Goal: Information Seeking & Learning: Learn about a topic

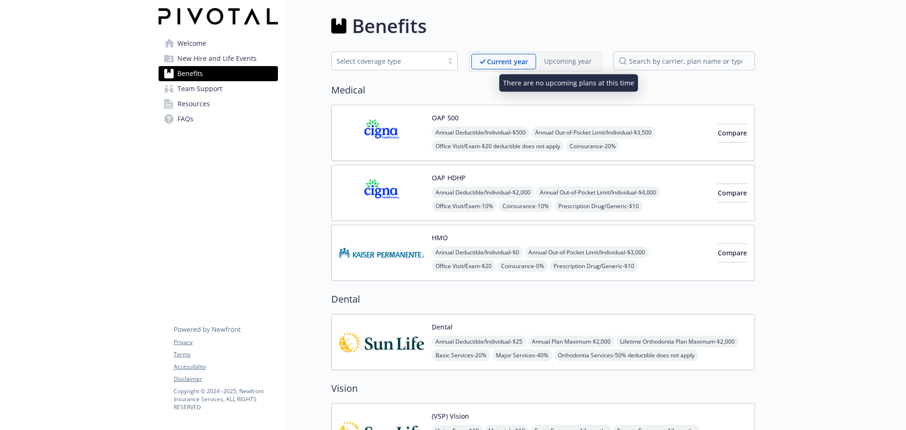
click at [551, 62] on p "Upcoming year" at bounding box center [568, 61] width 48 height 10
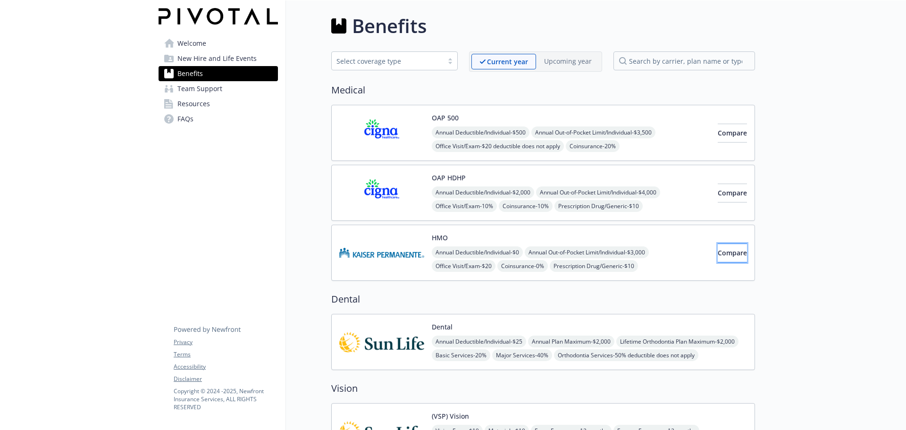
click at [718, 251] on span "Compare" at bounding box center [732, 252] width 29 height 9
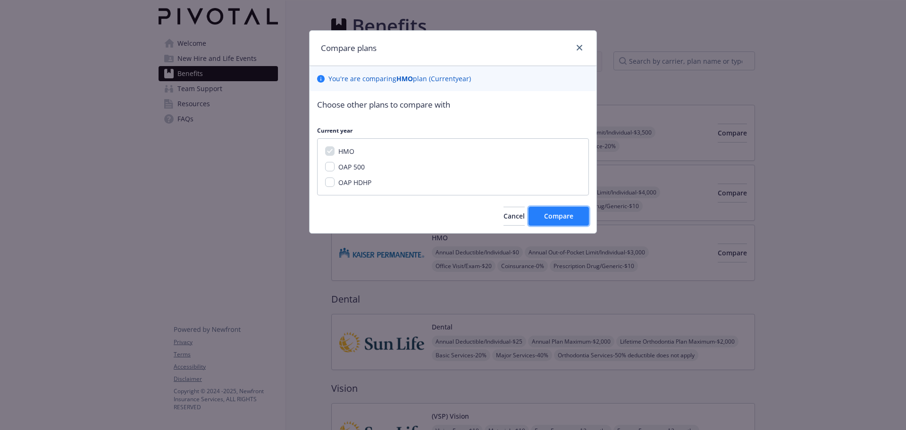
click at [547, 220] on span "Compare" at bounding box center [558, 215] width 29 height 9
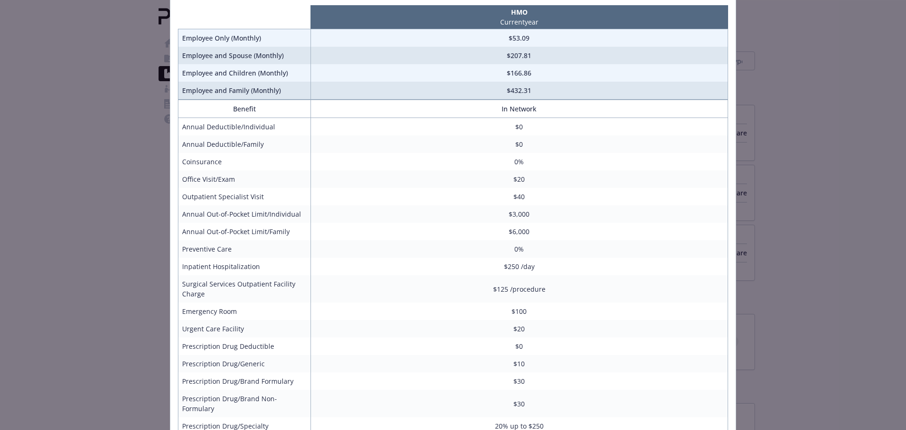
scroll to position [209, 0]
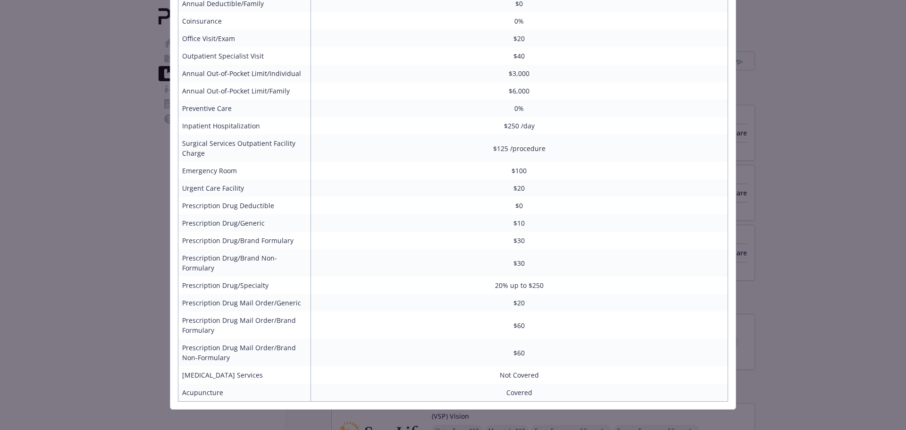
click at [414, 205] on td "$0" at bounding box center [518, 205] width 417 height 17
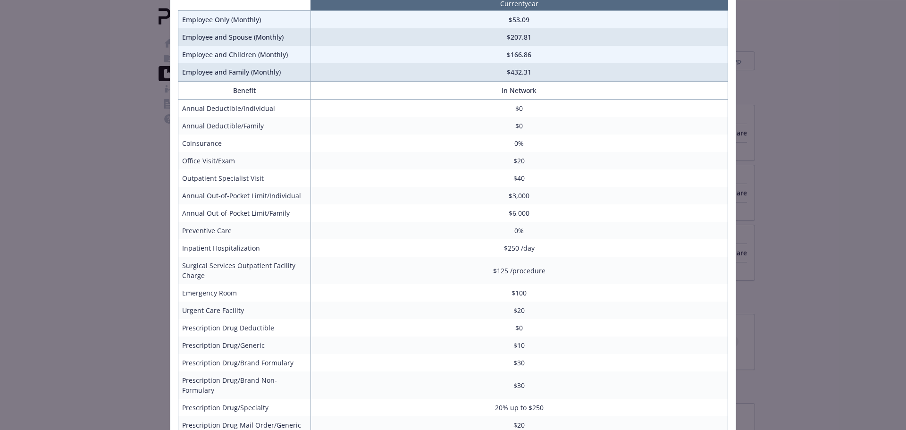
scroll to position [0, 0]
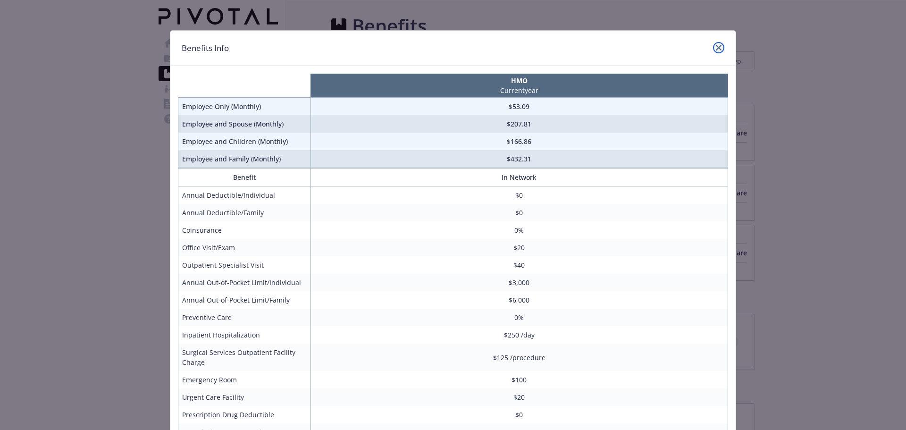
click at [716, 48] on icon "close" at bounding box center [719, 48] width 6 height 6
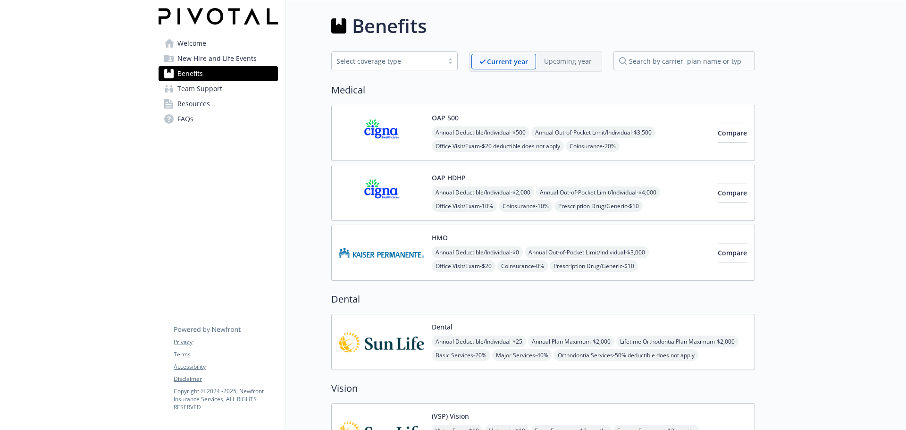
scroll to position [47, 0]
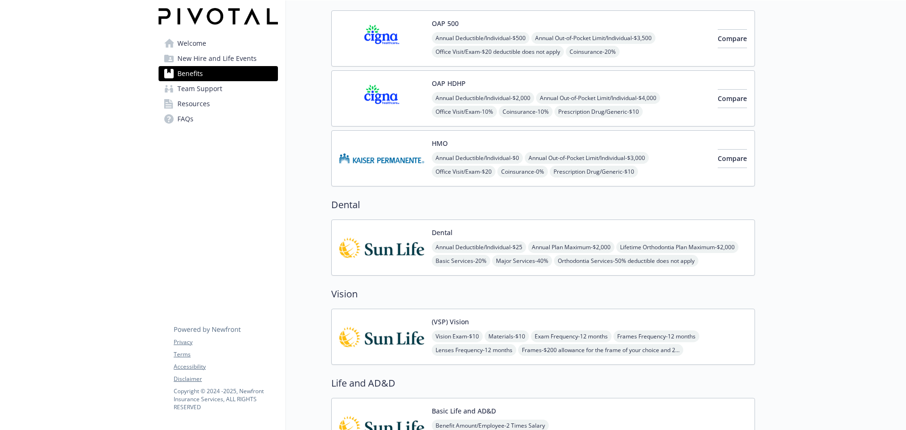
click at [394, 243] on img at bounding box center [381, 247] width 85 height 40
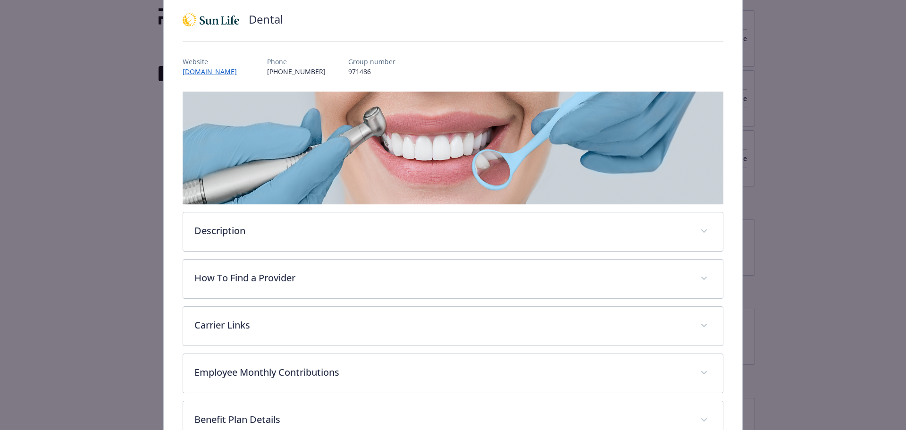
scroll to position [225, 0]
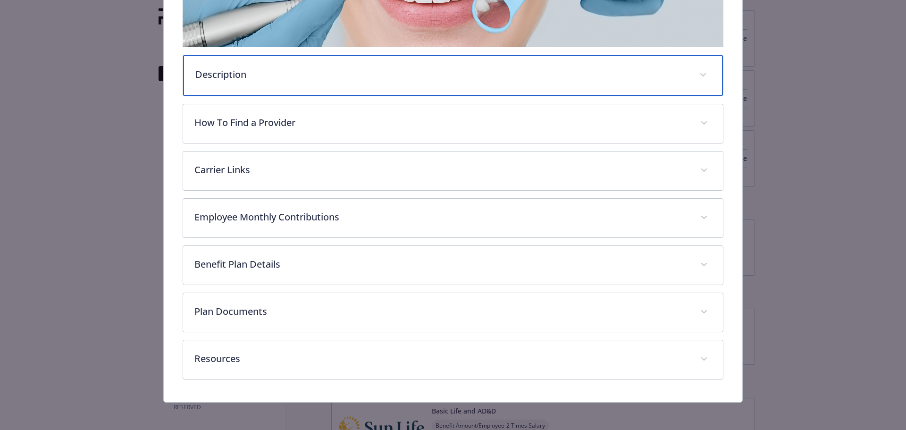
click at [206, 75] on p "Description" at bounding box center [441, 74] width 493 height 14
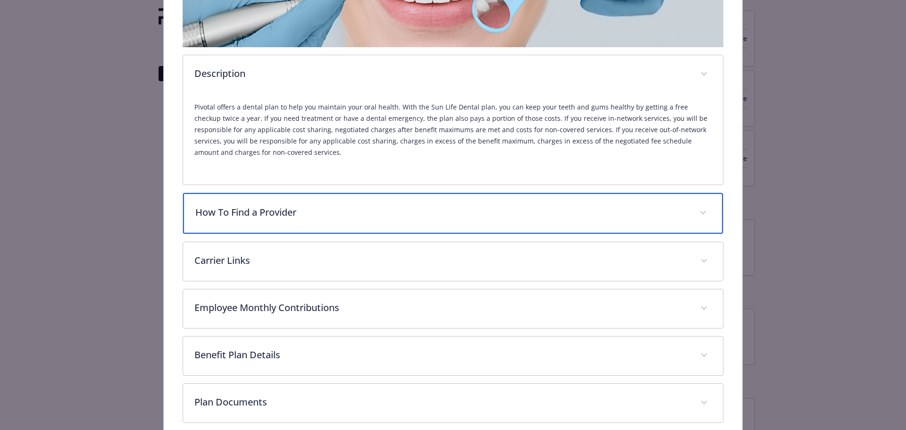
click at [240, 207] on p "How To Find a Provider" at bounding box center [441, 212] width 493 height 14
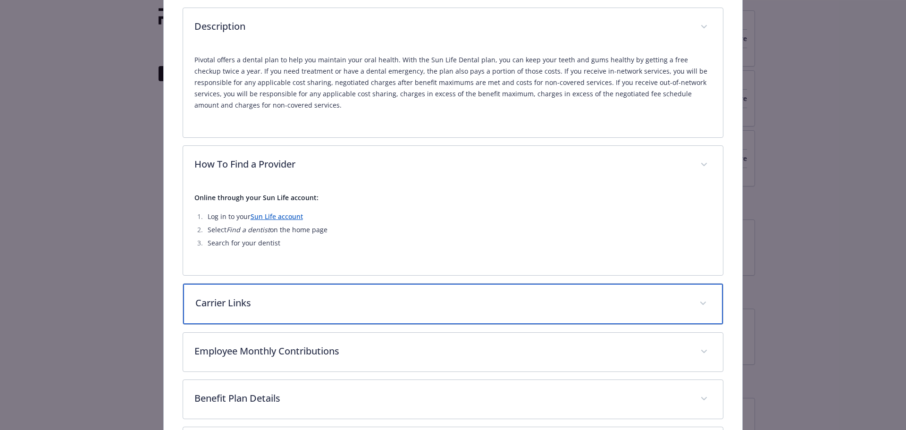
click at [264, 292] on div "Carrier Links" at bounding box center [453, 304] width 540 height 41
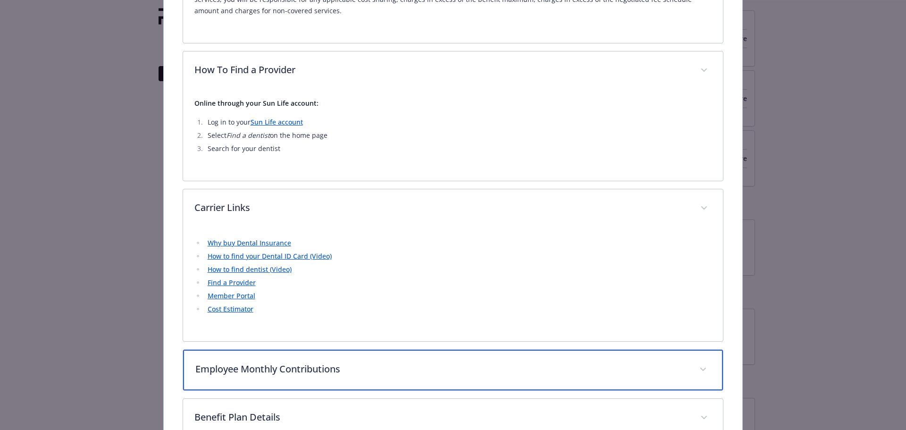
click at [260, 378] on div "Employee Monthly Contributions" at bounding box center [453, 370] width 540 height 41
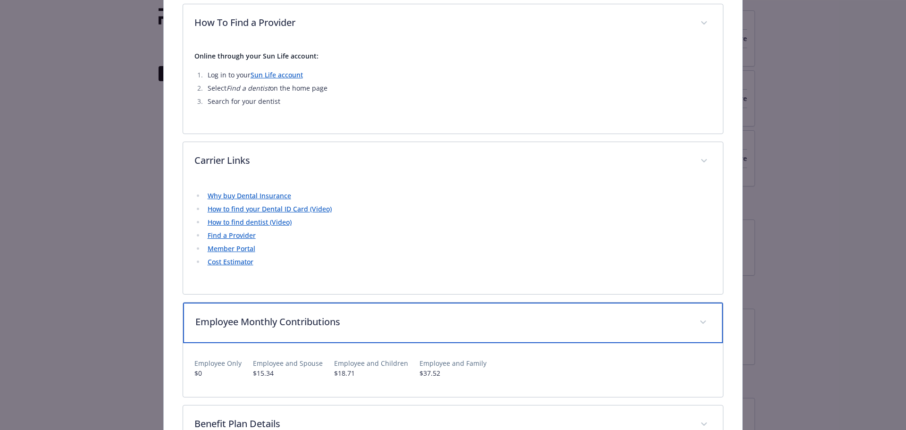
scroll to position [460, 0]
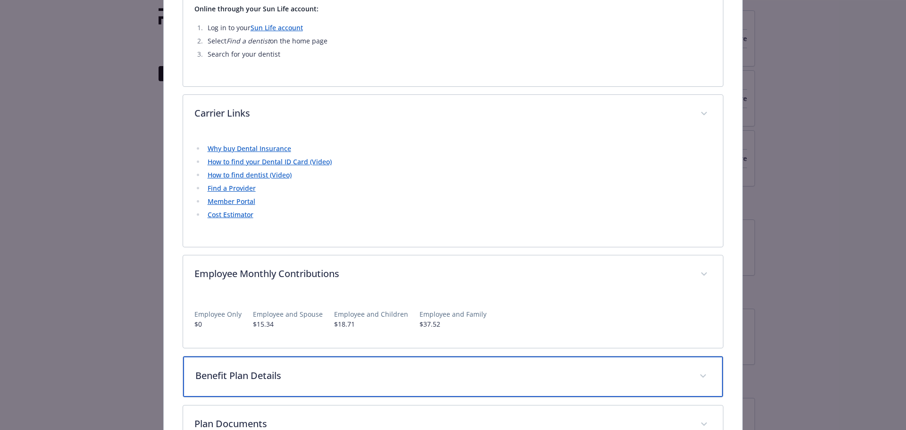
click at [273, 370] on p "Benefit Plan Details" at bounding box center [441, 375] width 493 height 14
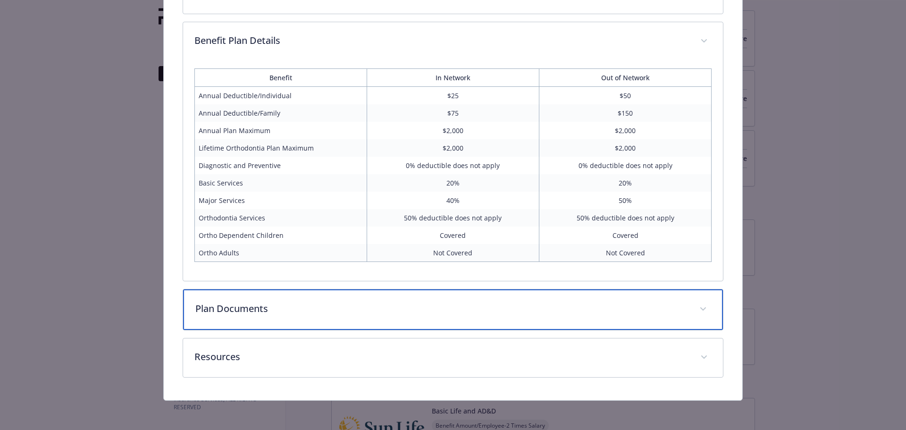
click at [280, 321] on div "Plan Documents" at bounding box center [453, 309] width 540 height 41
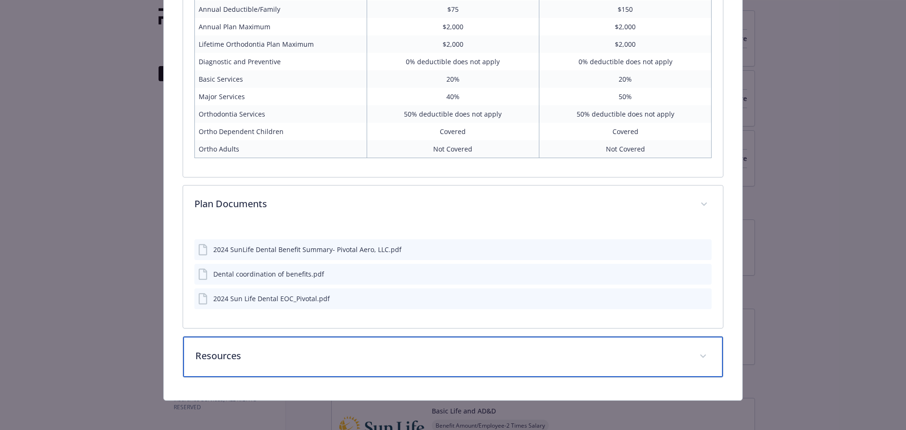
click at [277, 352] on p "Resources" at bounding box center [441, 356] width 493 height 14
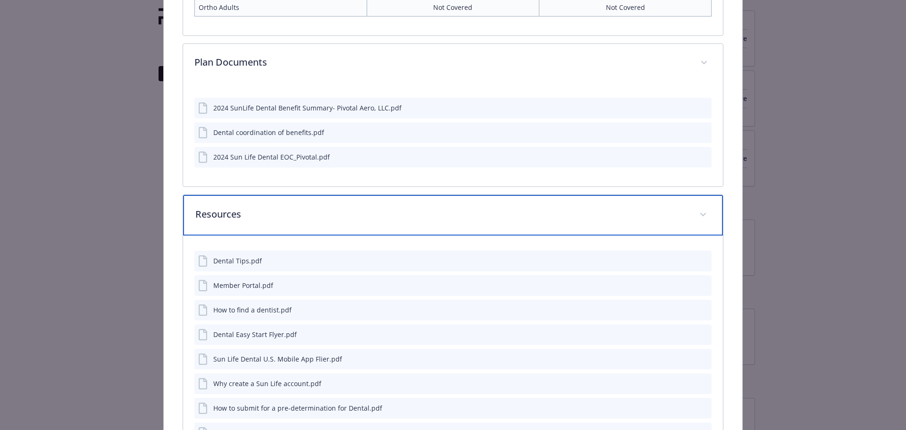
scroll to position [993, 0]
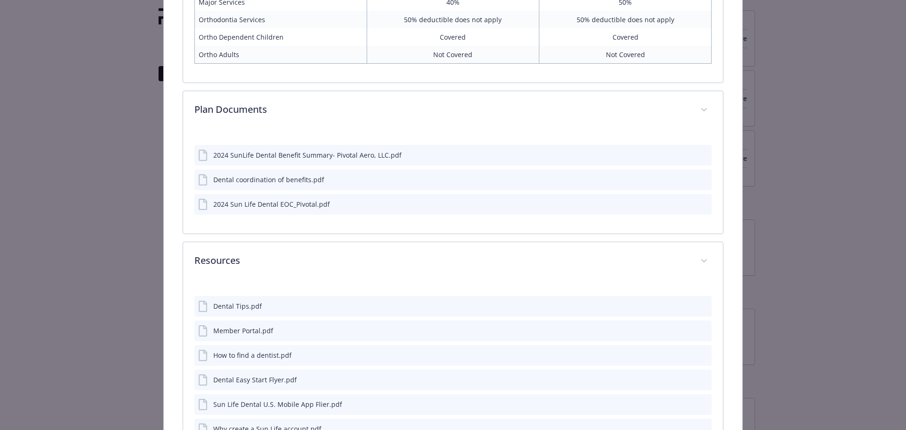
click at [683, 152] on icon "download file" at bounding box center [687, 155] width 8 height 8
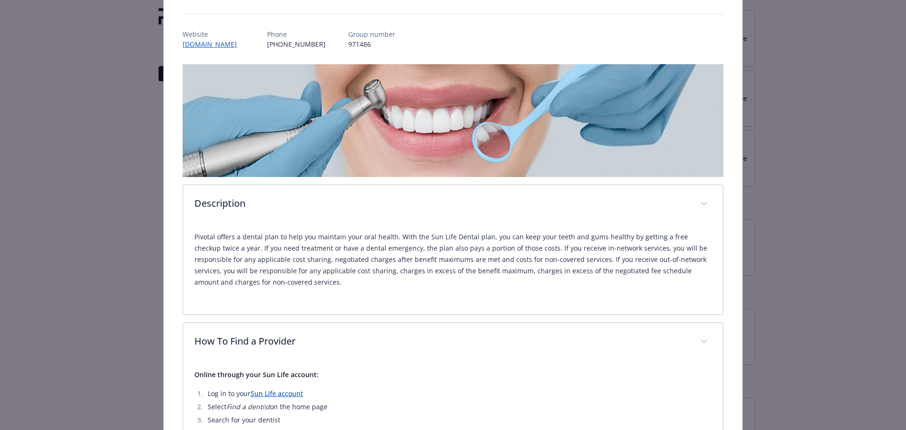
scroll to position [0, 0]
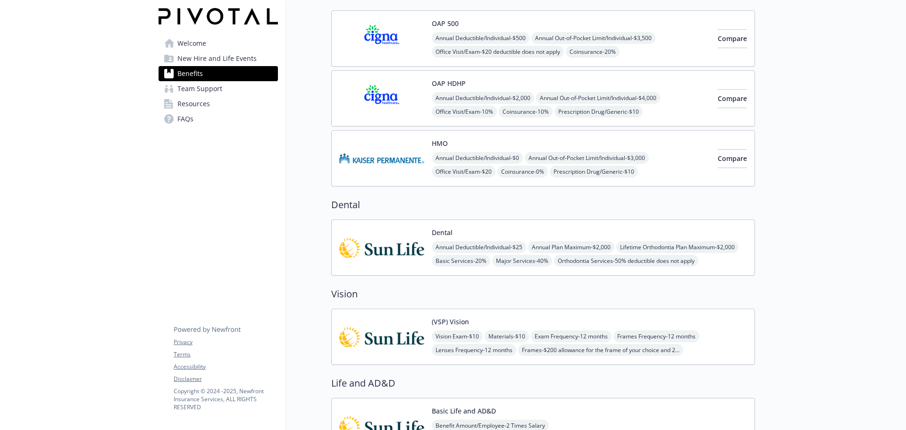
click at [386, 246] on img at bounding box center [381, 247] width 85 height 40
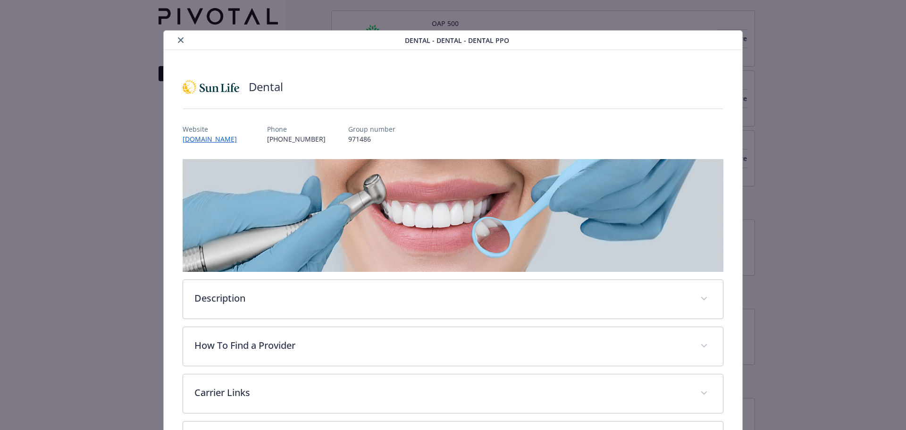
scroll to position [28, 0]
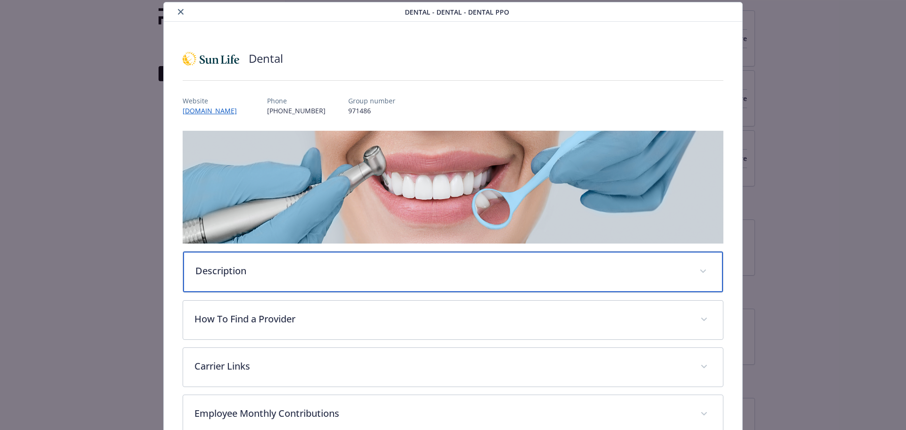
click at [218, 273] on p "Description" at bounding box center [441, 271] width 493 height 14
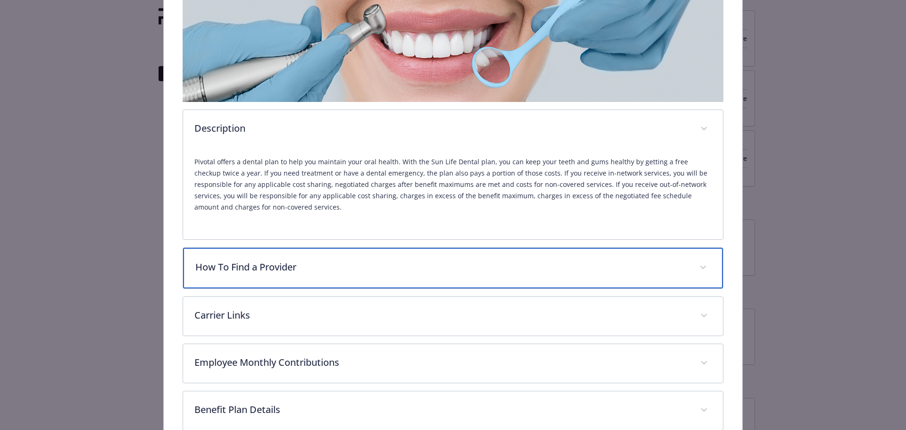
click at [226, 273] on div "How To Find a Provider" at bounding box center [453, 268] width 540 height 41
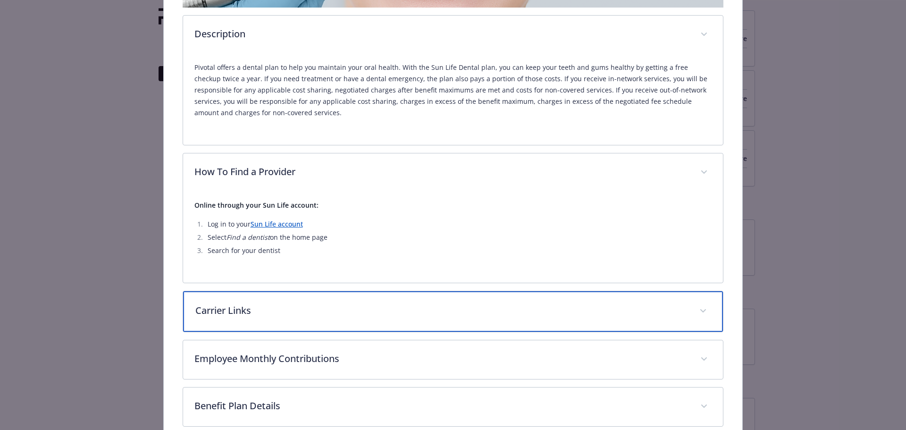
click at [210, 310] on p "Carrier Links" at bounding box center [441, 310] width 493 height 14
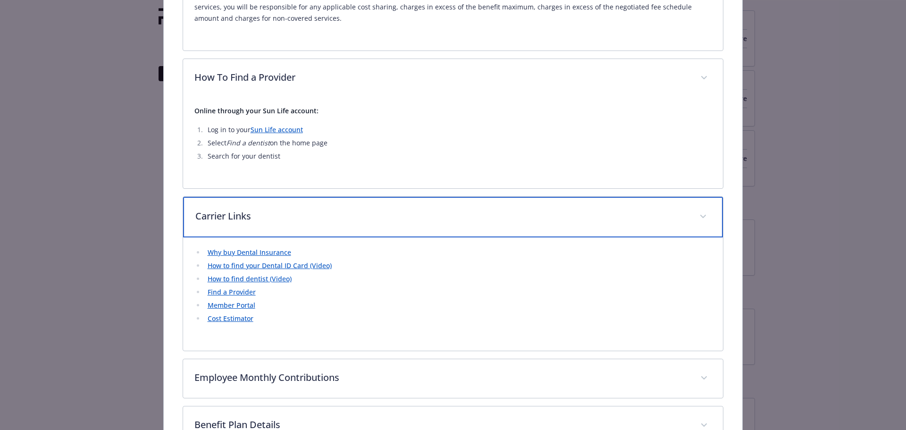
scroll to position [406, 0]
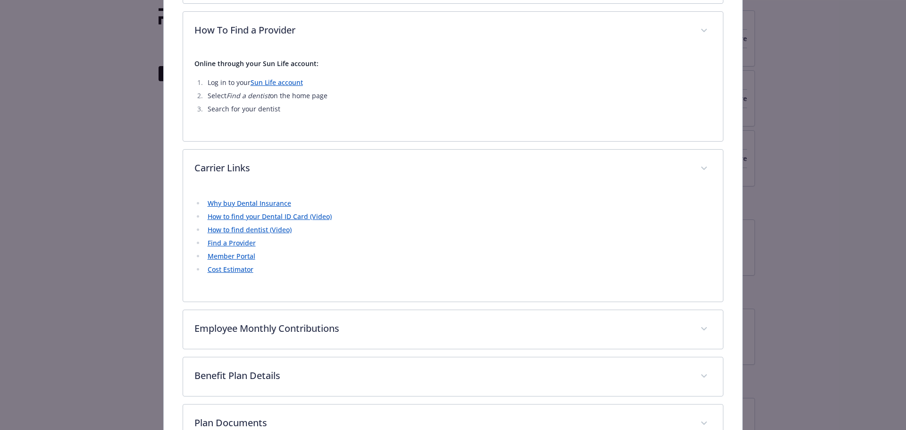
click at [226, 307] on div "Description Pivotal offers a dental plan to help you maintain your oral health.…" at bounding box center [453, 121] width 541 height 737
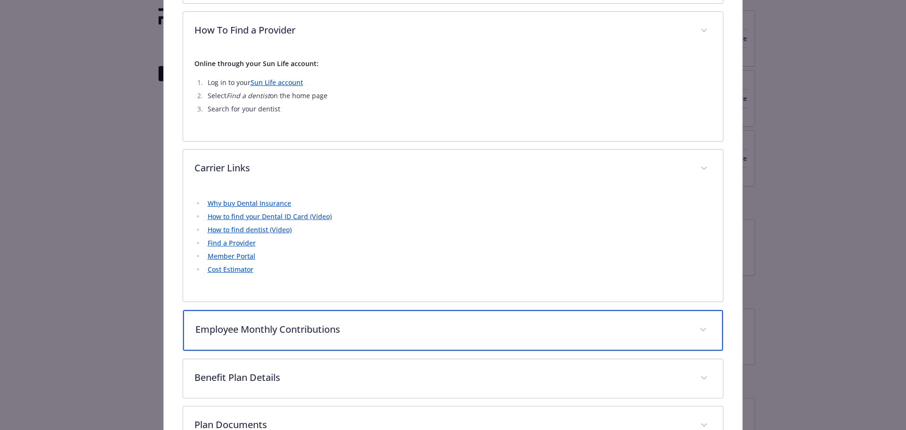
click at [229, 316] on div "Employee Monthly Contributions" at bounding box center [453, 330] width 540 height 41
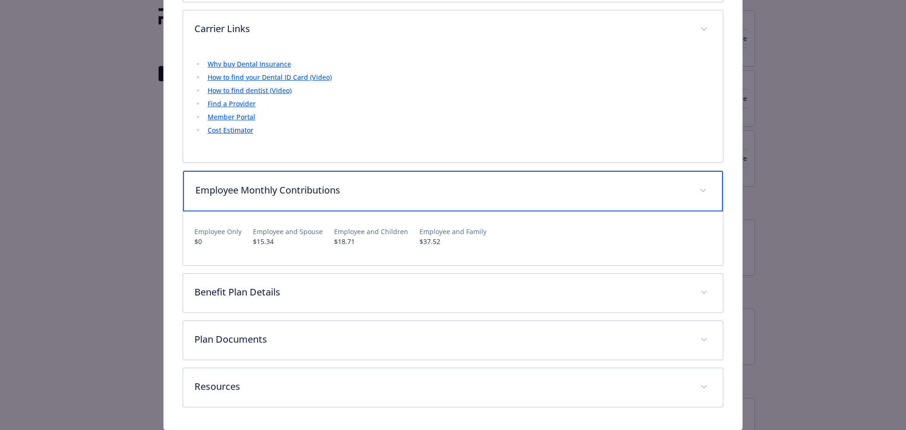
scroll to position [547, 0]
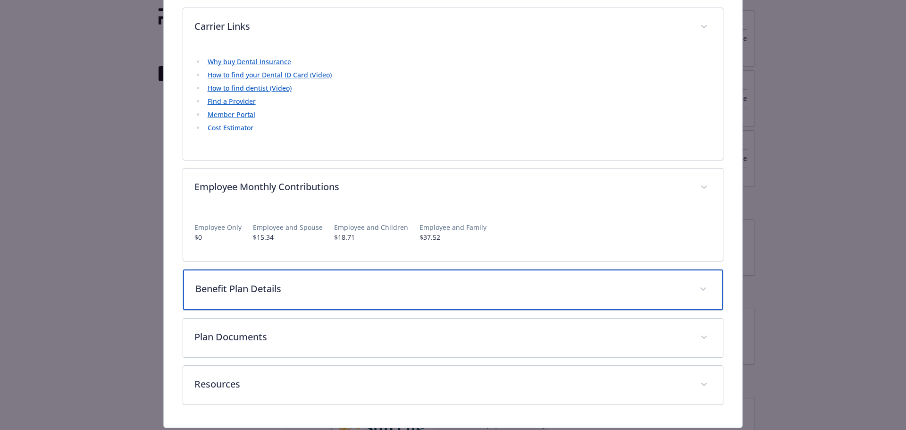
click at [232, 309] on div "Benefit Plan Details" at bounding box center [453, 289] width 540 height 41
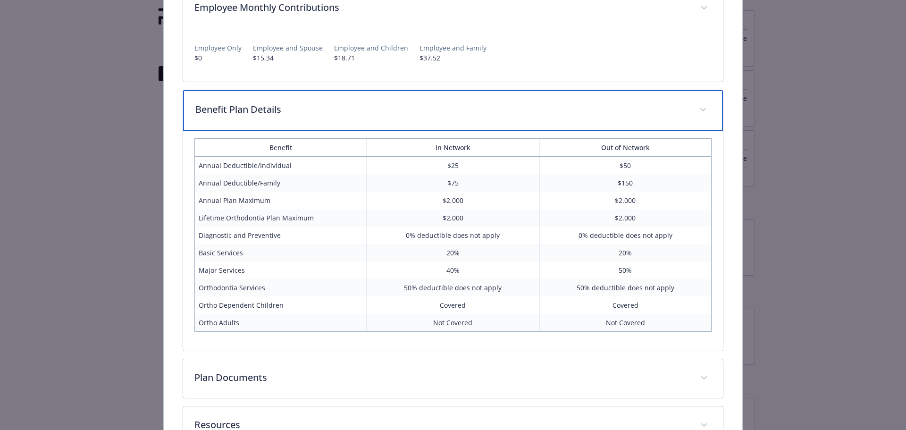
scroll to position [736, 0]
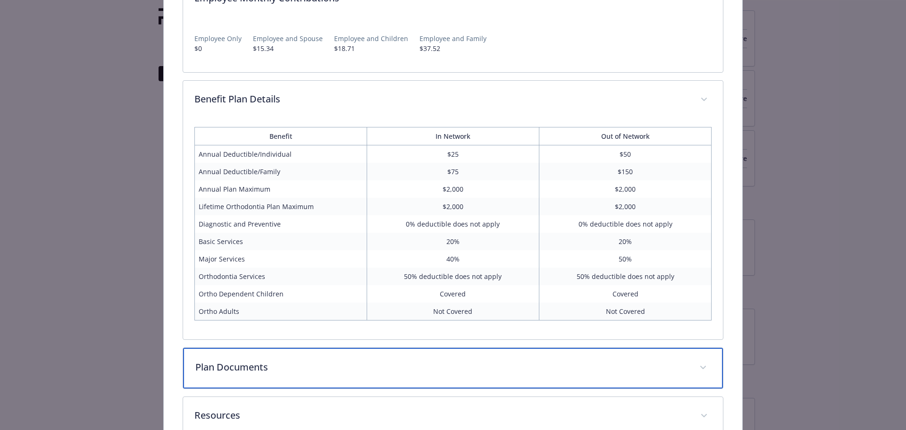
click at [238, 350] on div "Plan Documents" at bounding box center [453, 368] width 540 height 41
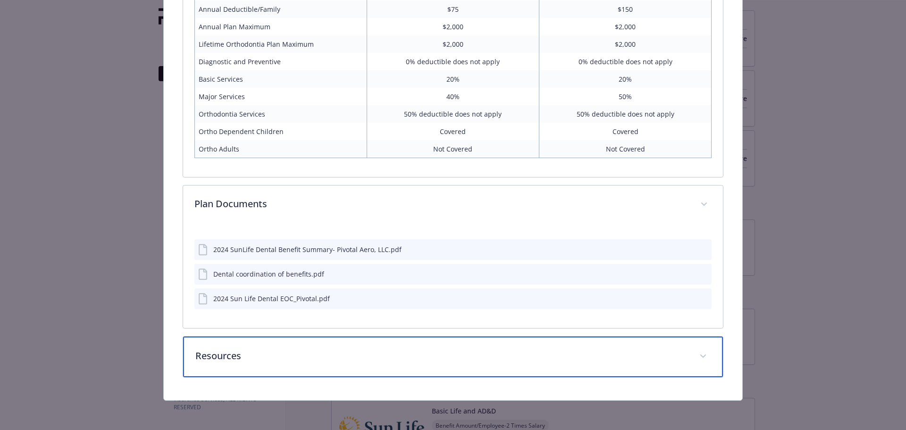
click at [220, 352] on p "Resources" at bounding box center [441, 356] width 493 height 14
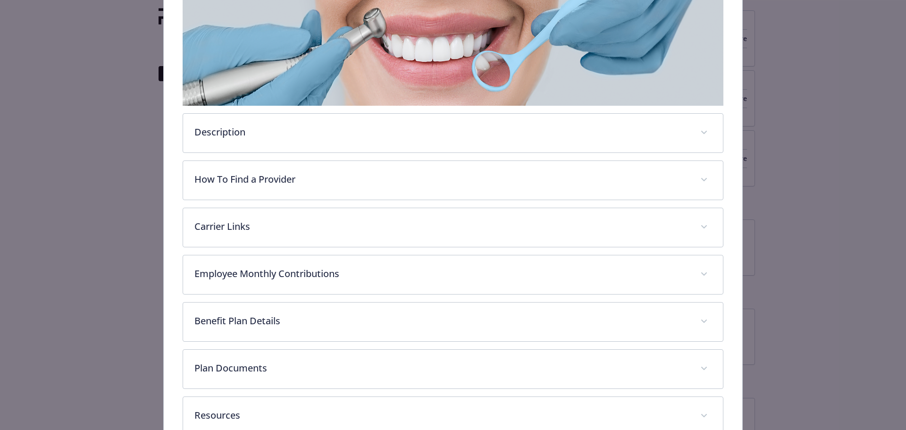
scroll to position [225, 0]
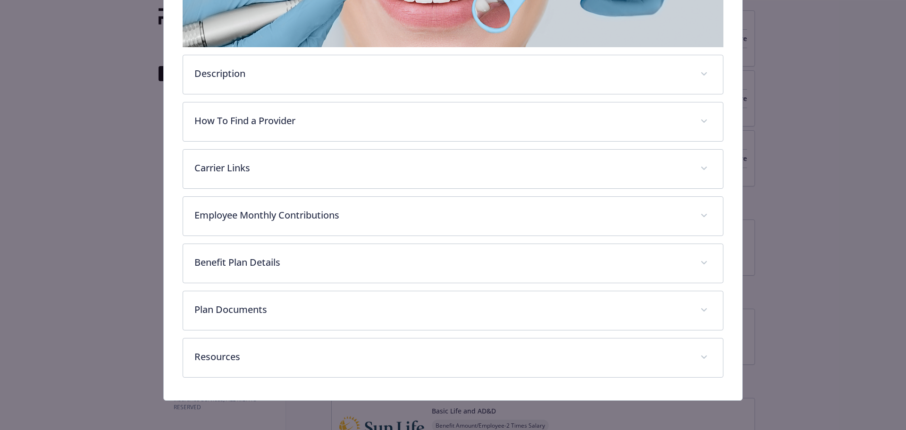
click at [217, 77] on p "Description" at bounding box center [441, 74] width 495 height 14
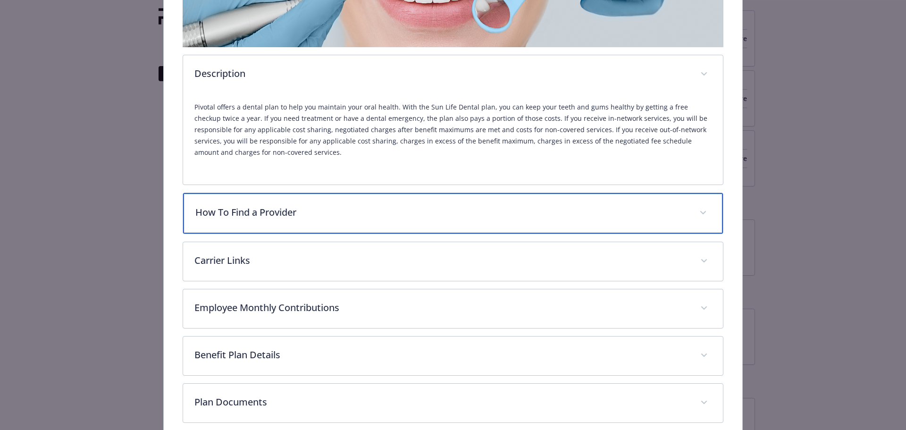
click at [249, 203] on div "How To Find a Provider" at bounding box center [453, 213] width 540 height 41
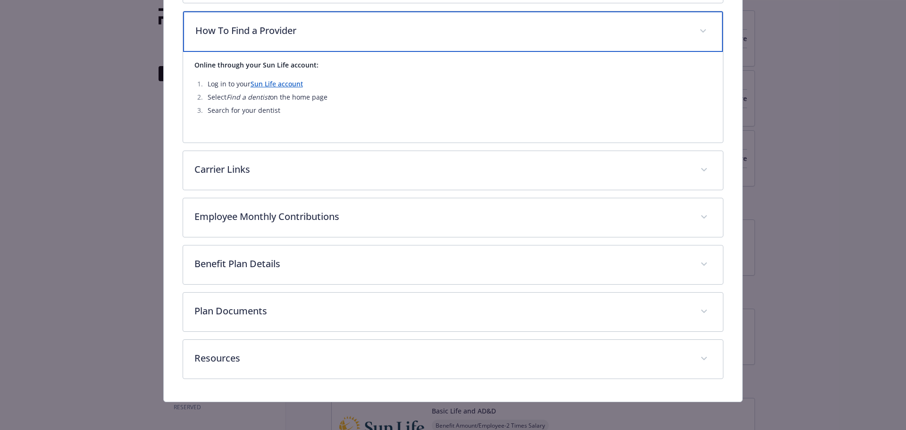
scroll to position [408, 0]
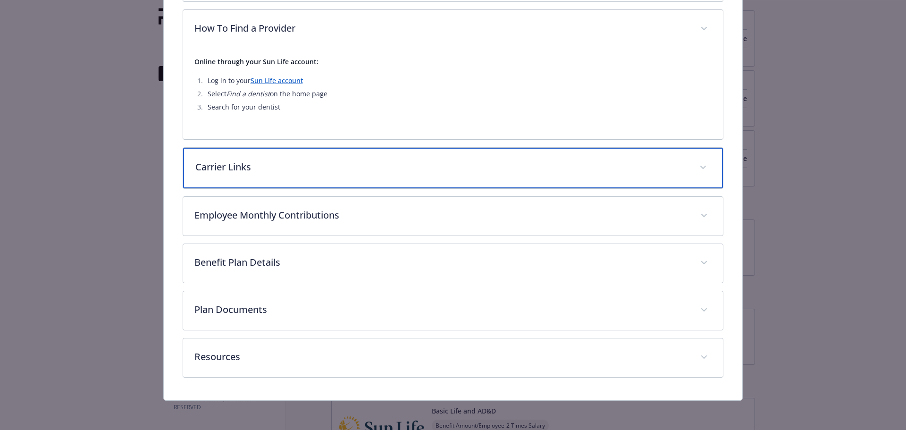
click at [259, 165] on p "Carrier Links" at bounding box center [441, 167] width 493 height 14
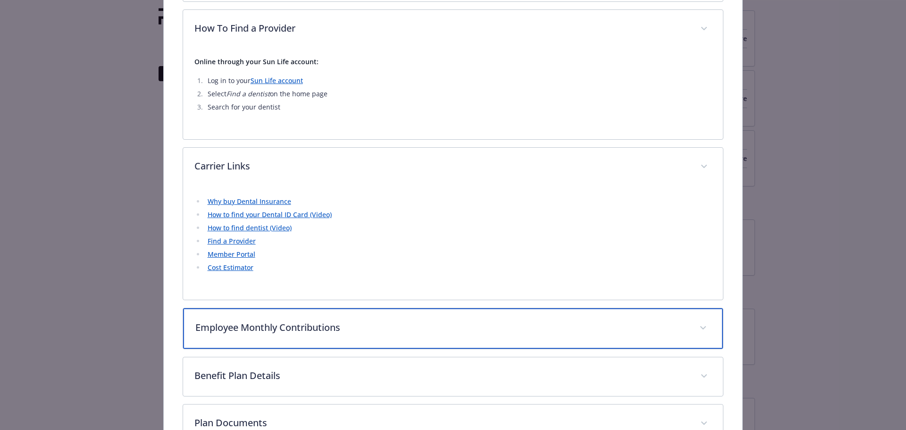
click at [266, 319] on div "Employee Monthly Contributions" at bounding box center [453, 328] width 540 height 41
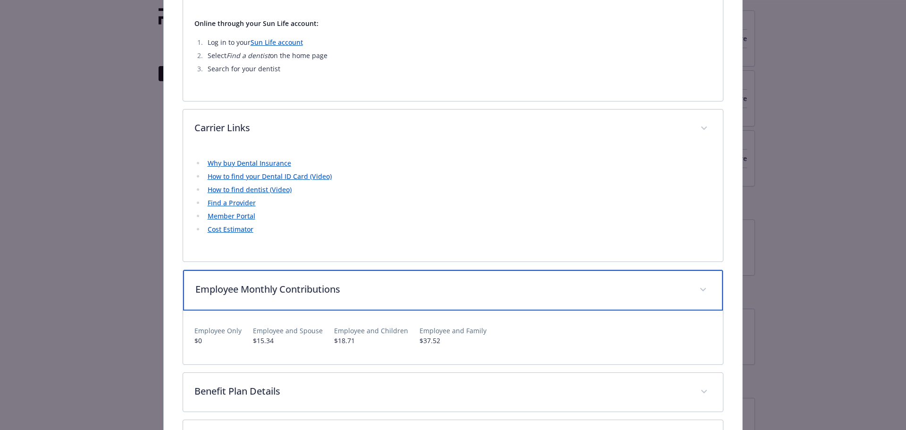
scroll to position [549, 0]
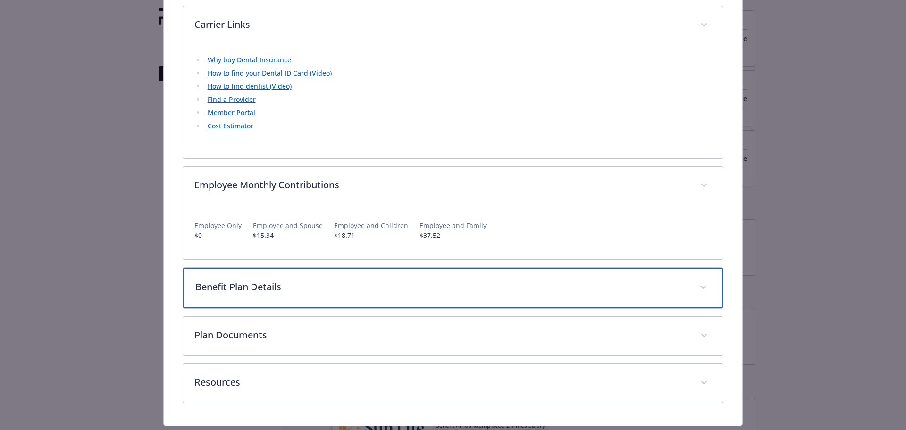
click at [286, 283] on p "Benefit Plan Details" at bounding box center [441, 287] width 493 height 14
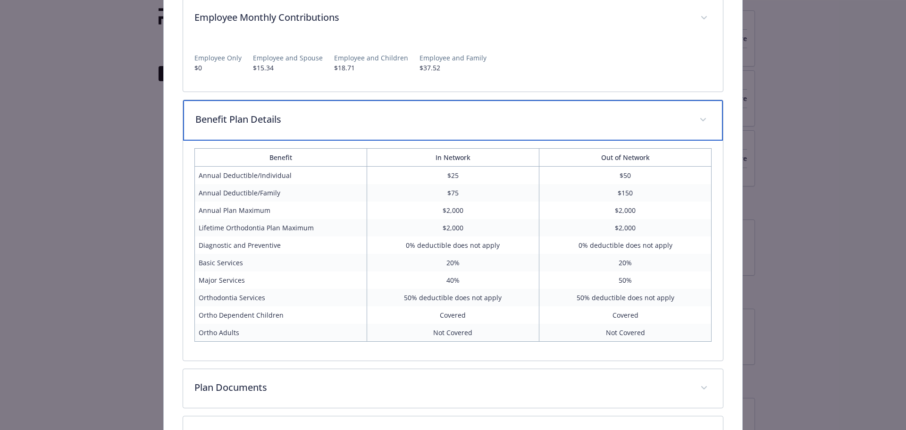
scroll to position [738, 0]
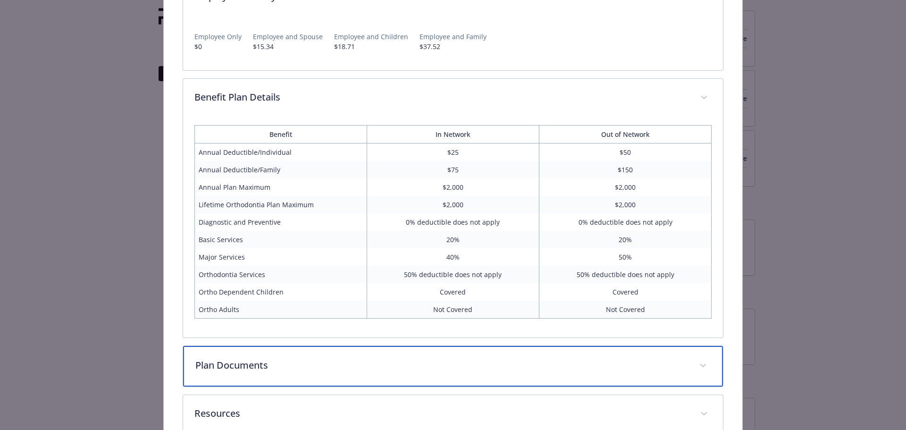
drag, startPoint x: 392, startPoint y: 266, endPoint x: 212, endPoint y: 369, distance: 207.6
click at [209, 371] on div "Plan Documents" at bounding box center [453, 366] width 540 height 41
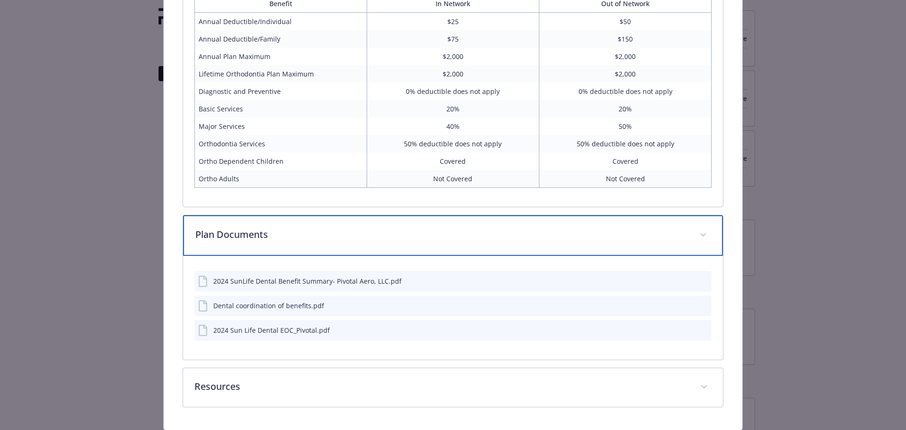
scroll to position [879, 0]
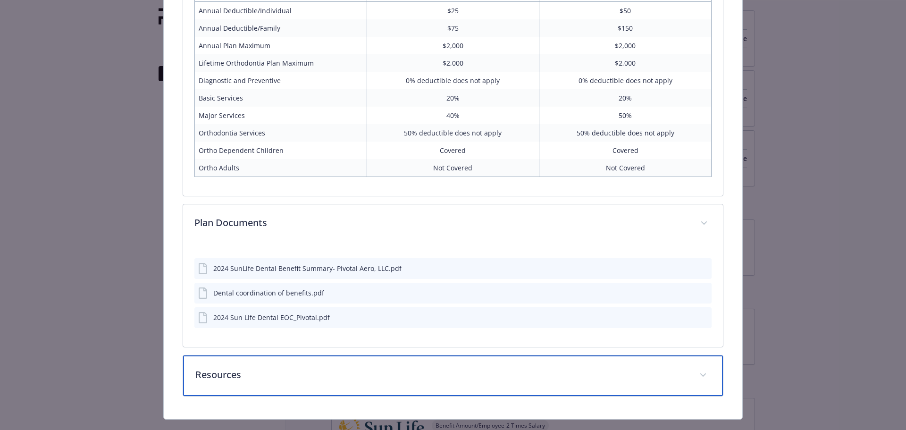
click at [275, 375] on p "Resources" at bounding box center [441, 375] width 493 height 14
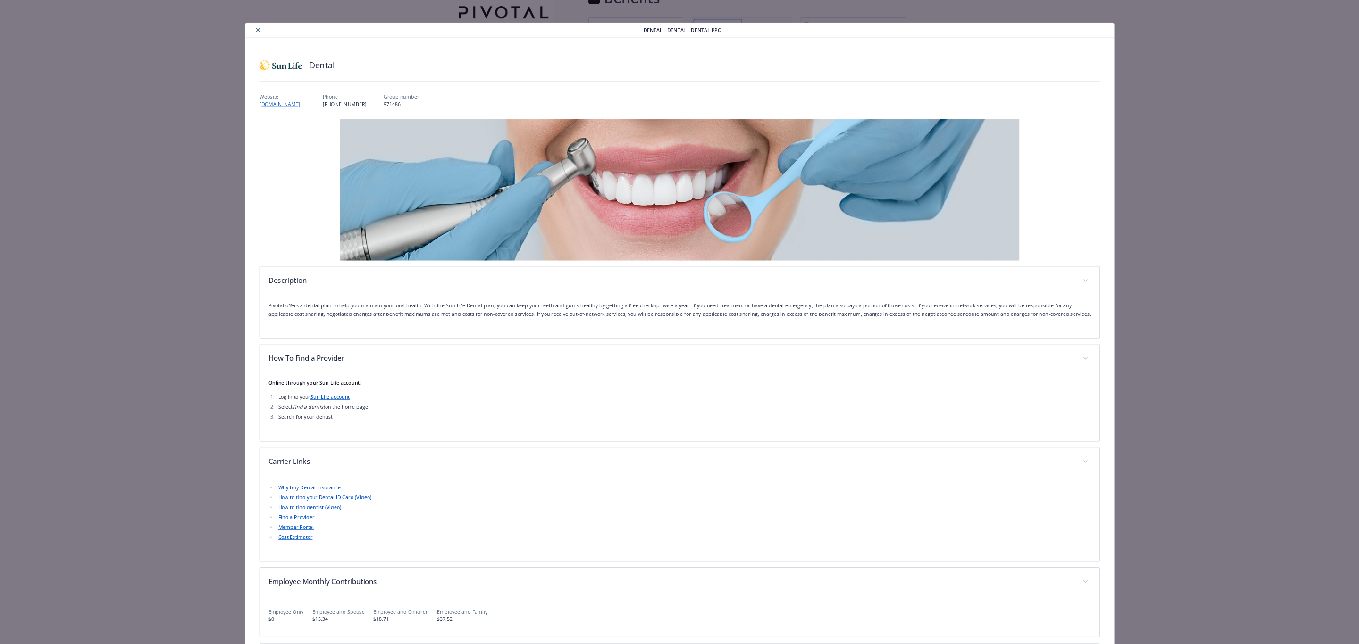
scroll to position [28, 0]
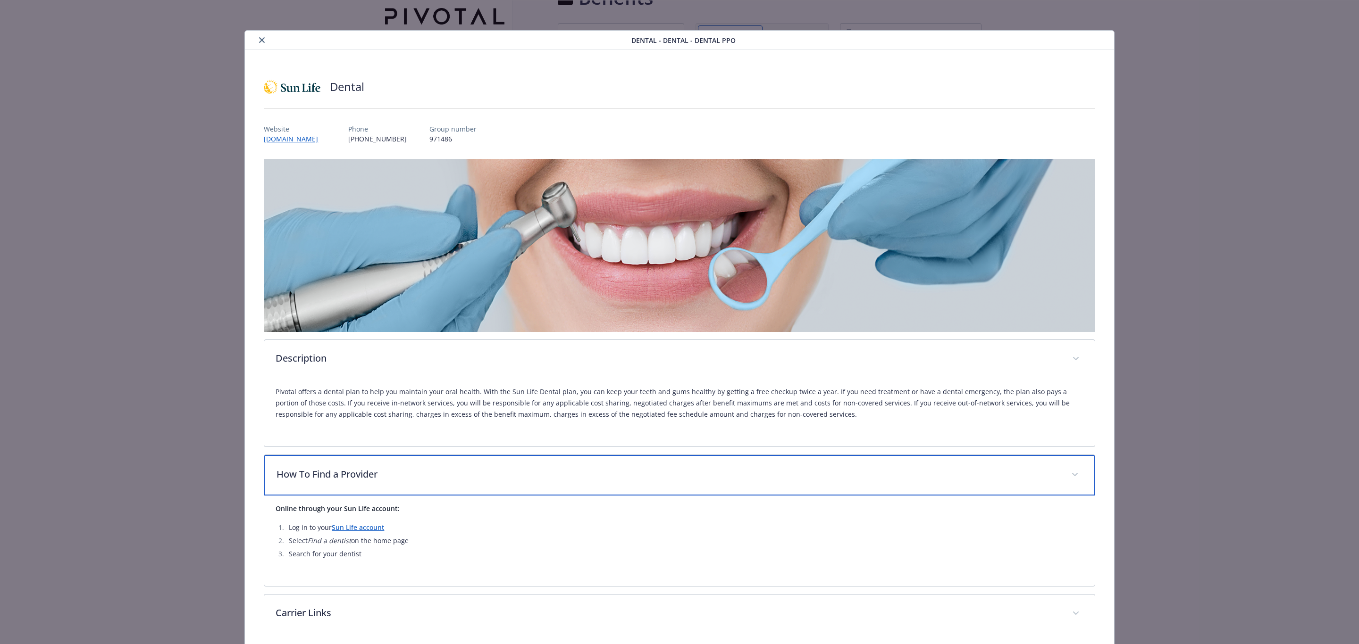
click at [352, 429] on p "How To Find a Provider" at bounding box center [667, 475] width 783 height 14
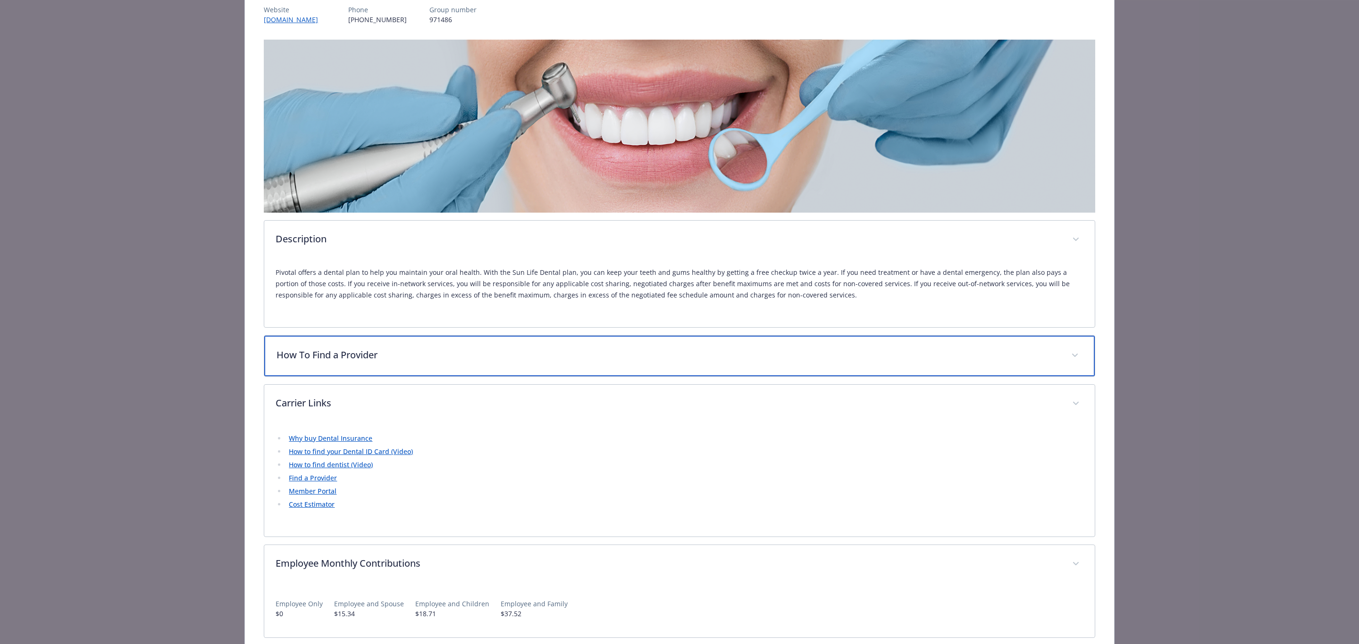
scroll to position [142, 0]
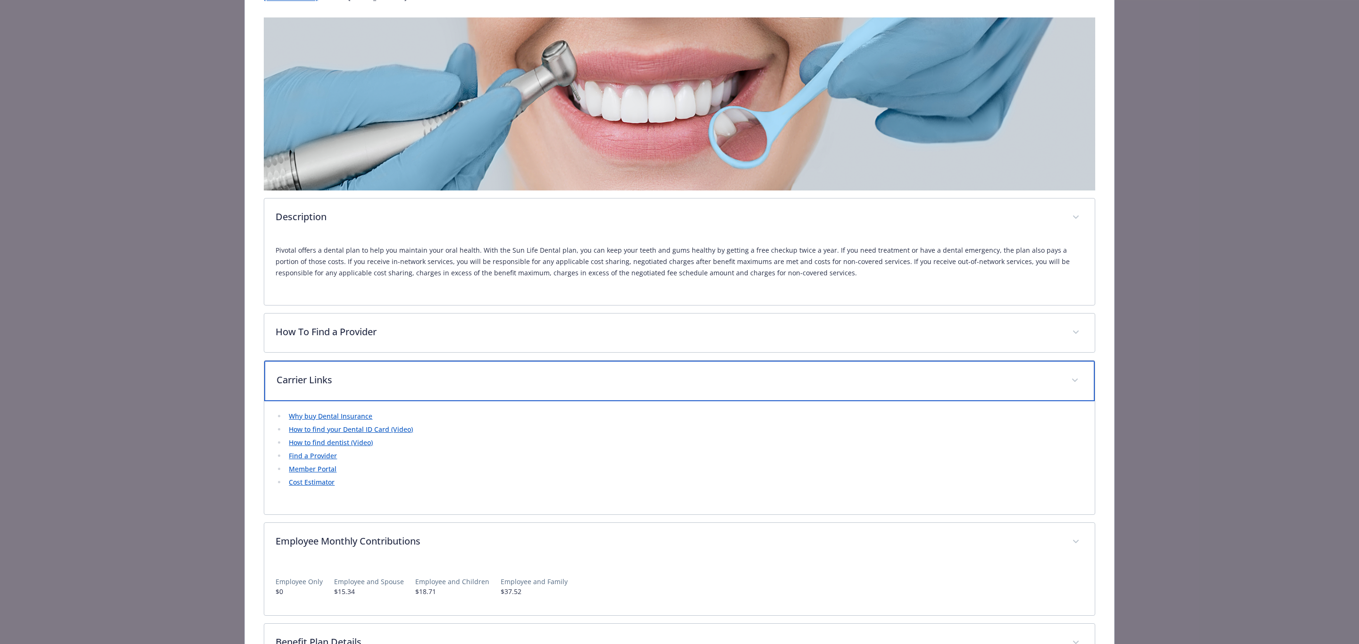
click at [335, 391] on div "Carrier Links" at bounding box center [679, 381] width 830 height 41
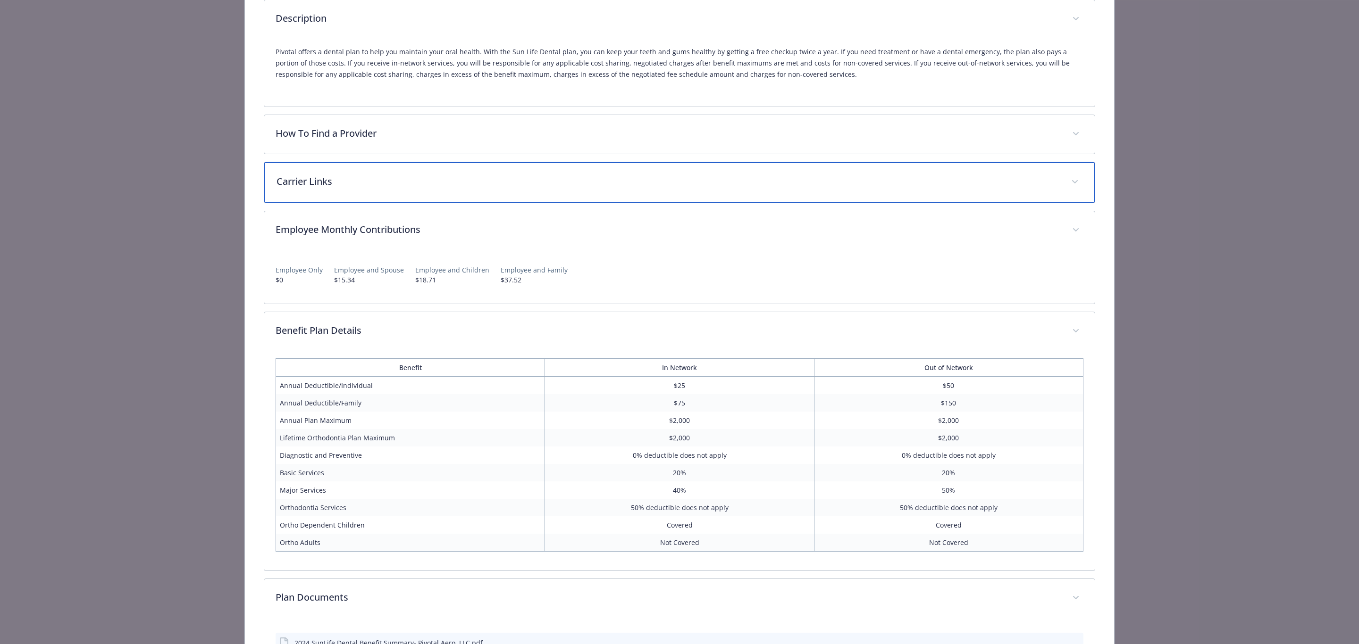
scroll to position [323, 0]
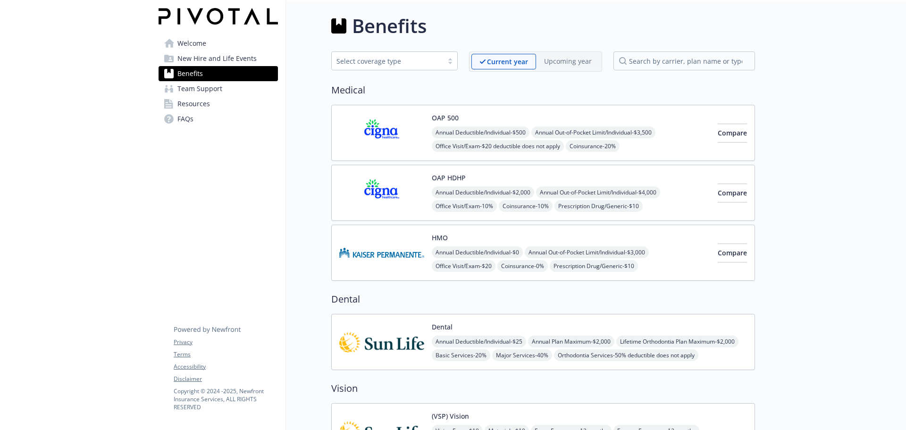
click at [193, 38] on span "Welcome" at bounding box center [191, 43] width 29 height 15
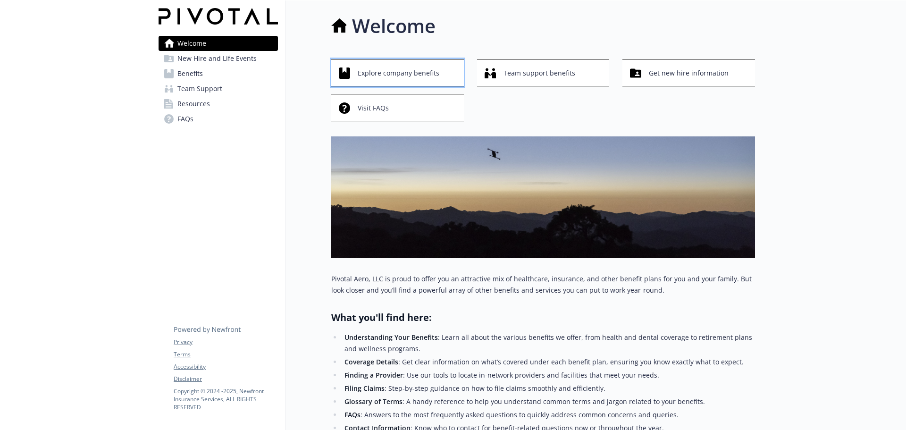
click at [409, 69] on span "Explore company benefits" at bounding box center [399, 73] width 82 height 18
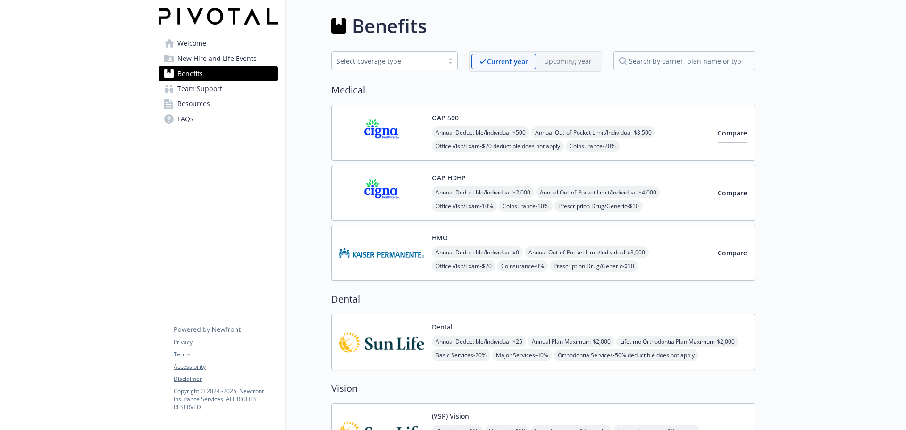
click at [199, 43] on span "Welcome" at bounding box center [191, 43] width 29 height 15
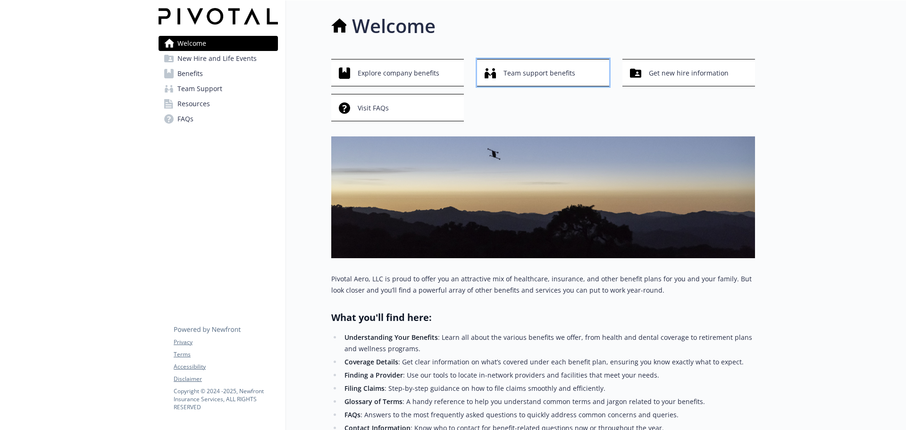
click at [540, 67] on span "Team support benefits" at bounding box center [539, 73] width 72 height 18
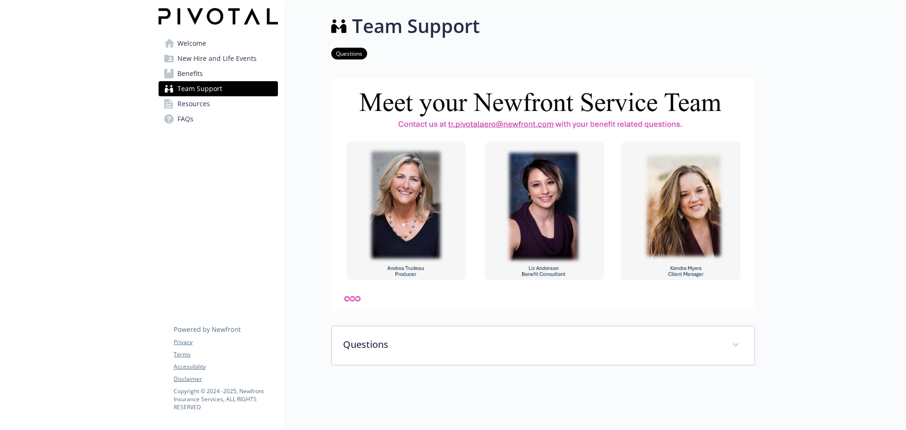
click at [195, 47] on span "Welcome" at bounding box center [191, 43] width 29 height 15
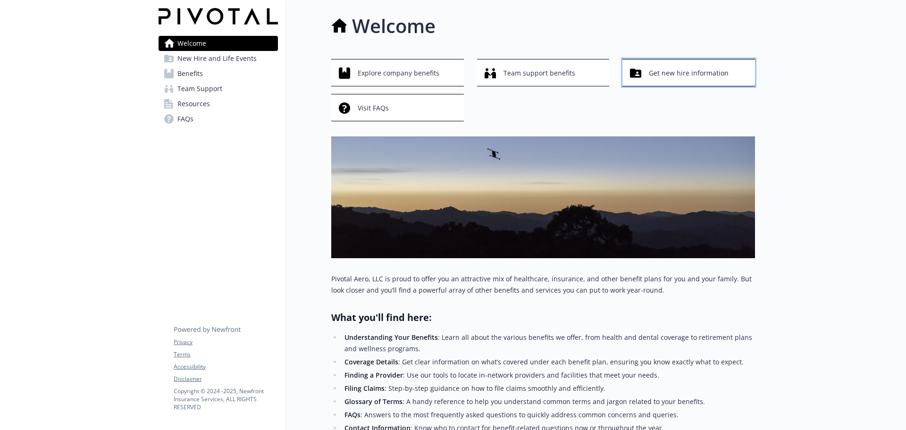
click at [713, 76] on span "Get new hire information" at bounding box center [689, 73] width 80 height 18
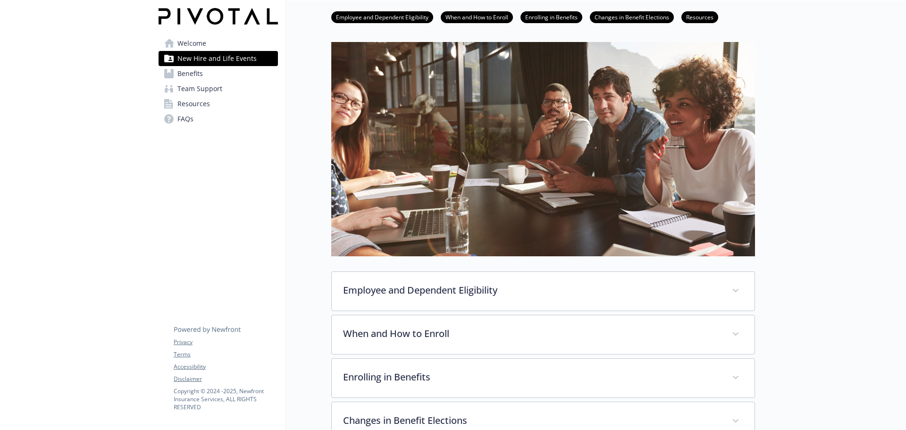
scroll to position [47, 0]
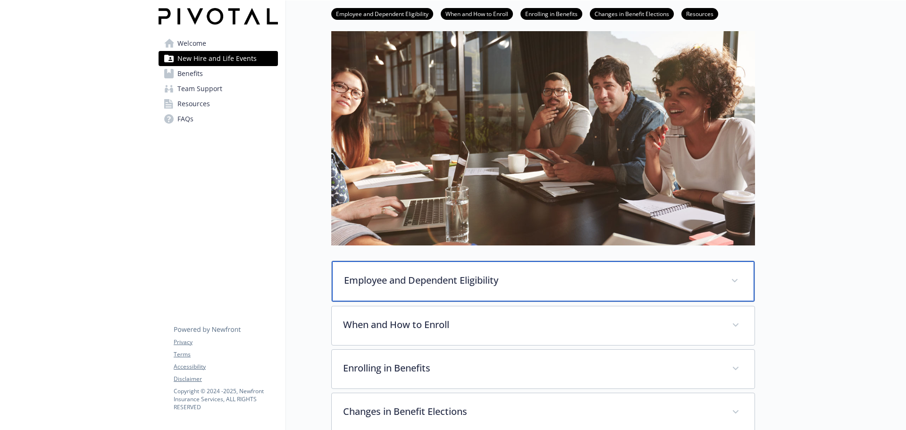
click at [483, 279] on p "Employee and Dependent Eligibility" at bounding box center [532, 280] width 376 height 14
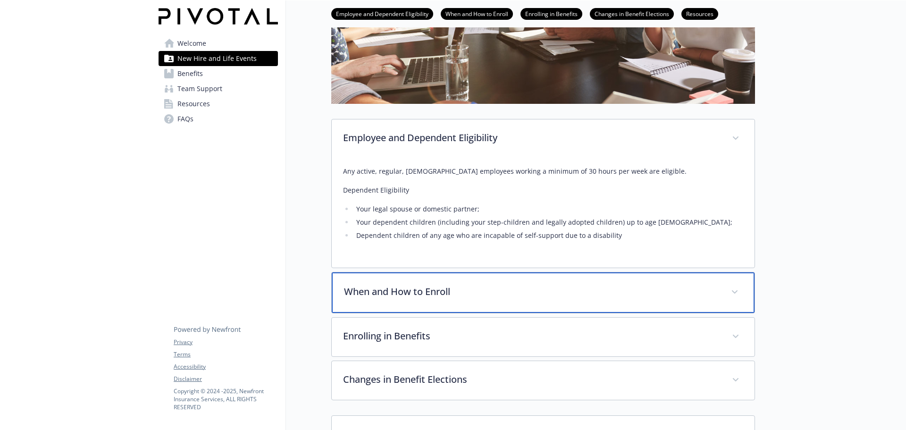
click at [569, 287] on p "When and How to Enroll" at bounding box center [532, 292] width 376 height 14
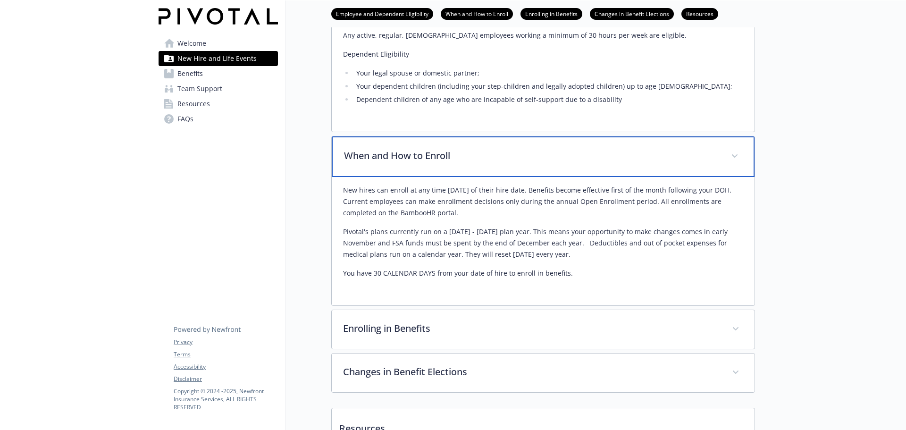
scroll to position [377, 0]
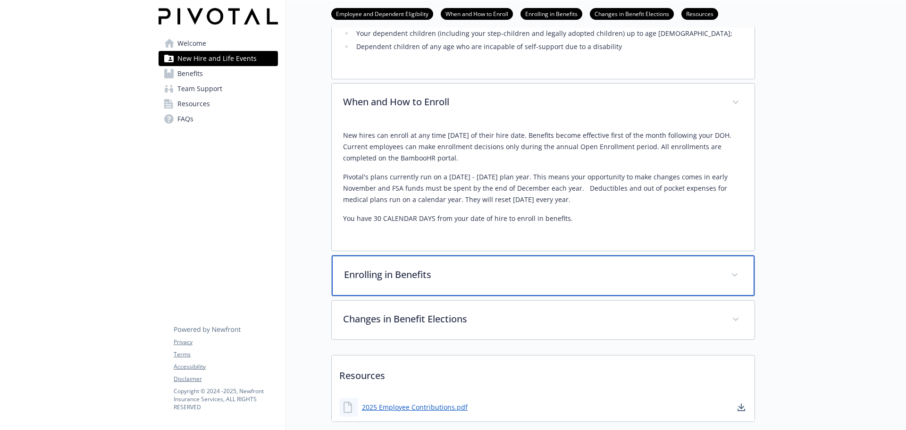
click at [529, 274] on p "Enrolling in Benefits" at bounding box center [532, 275] width 376 height 14
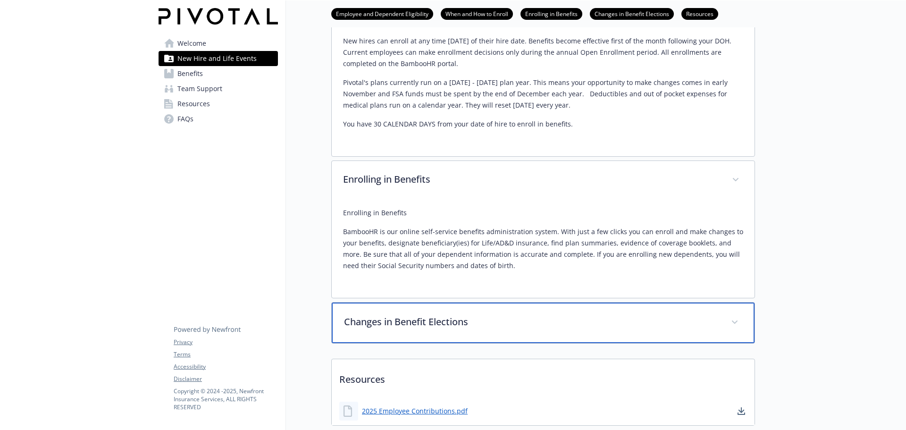
click at [484, 327] on p "Changes in Benefit Elections" at bounding box center [532, 322] width 376 height 14
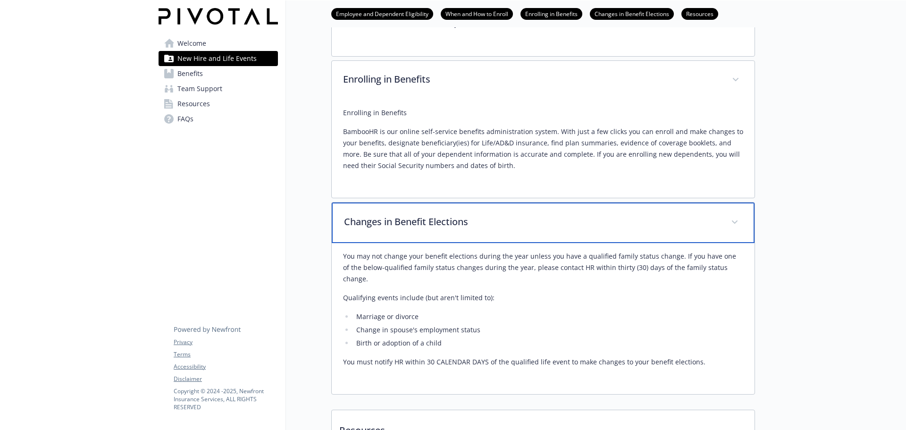
scroll to position [682, 0]
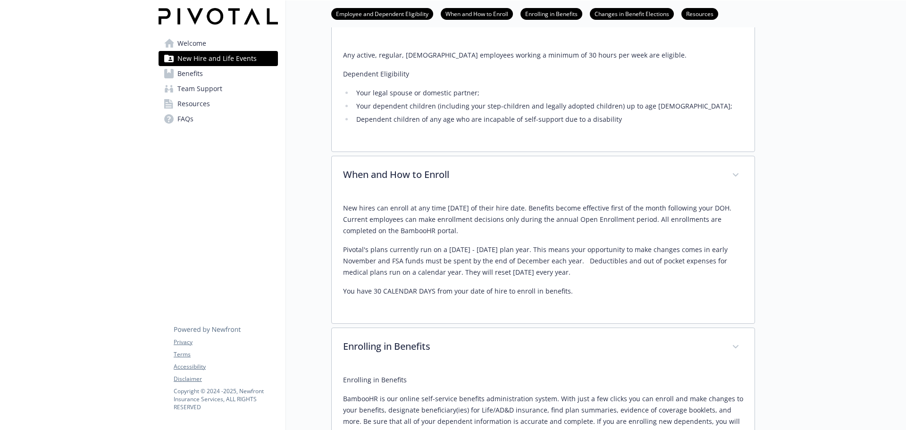
click at [196, 40] on span "Welcome" at bounding box center [191, 43] width 29 height 15
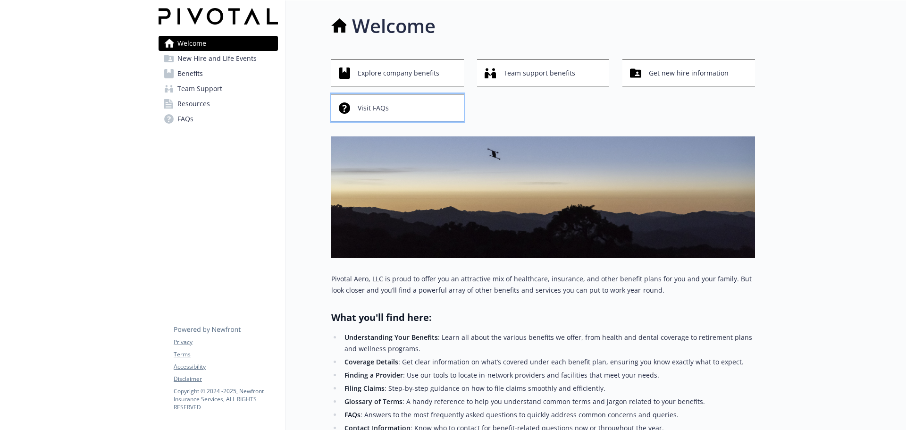
click at [382, 113] on span "Visit FAQs" at bounding box center [373, 108] width 31 height 18
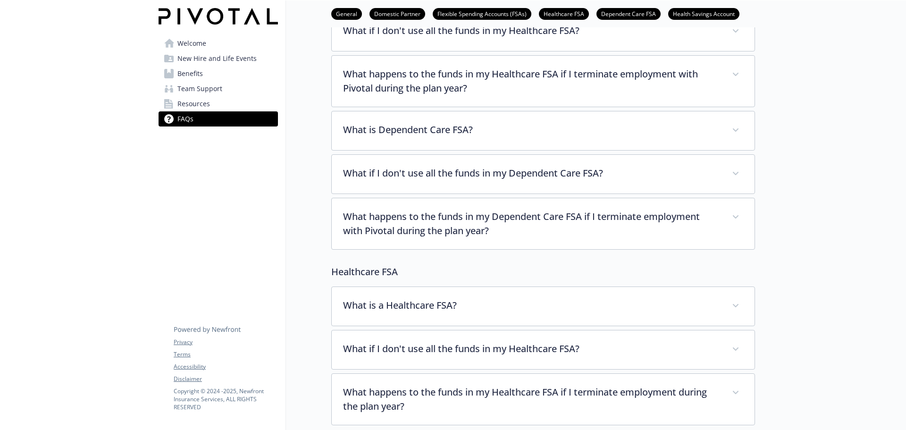
scroll to position [708, 0]
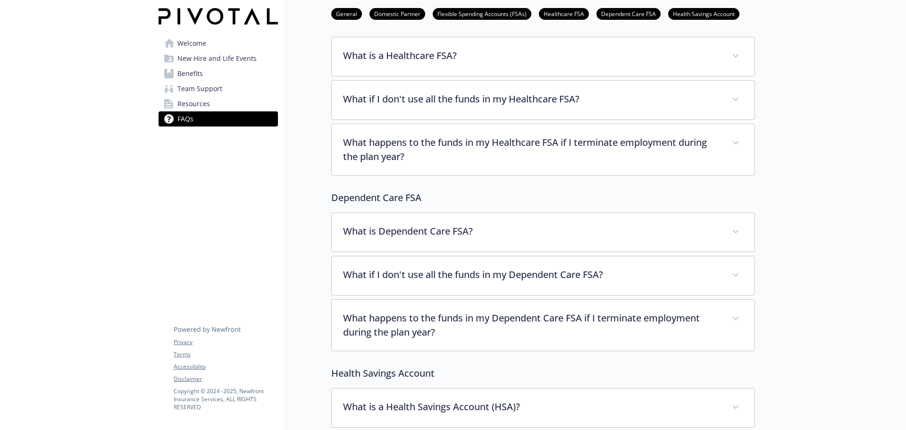
click at [188, 62] on span "New Hire and Life Events" at bounding box center [216, 58] width 79 height 15
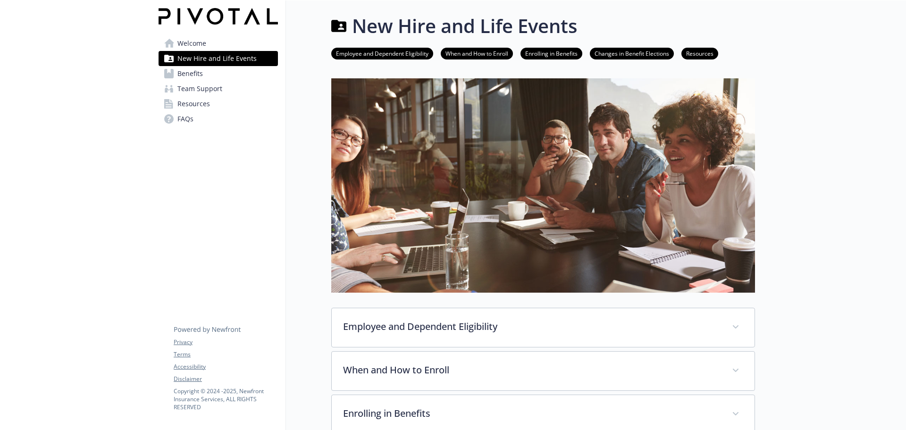
click at [209, 69] on link "Benefits" at bounding box center [218, 73] width 119 height 15
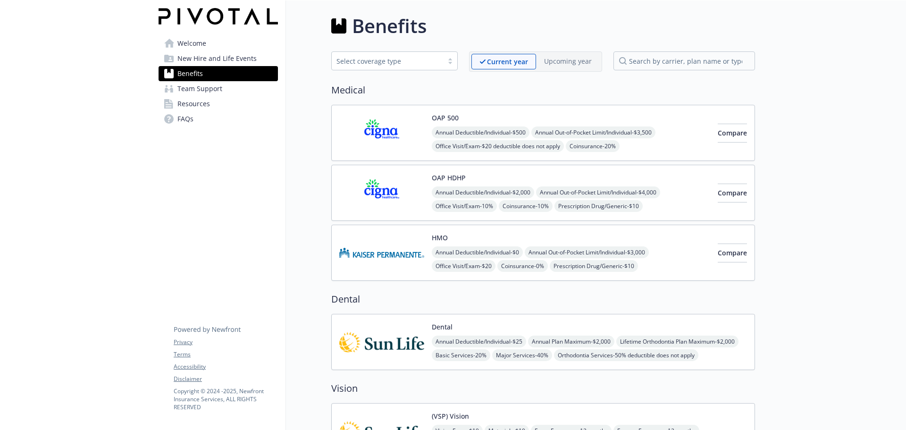
click at [208, 80] on link "Benefits" at bounding box center [218, 73] width 119 height 15
click at [210, 85] on span "Team Support" at bounding box center [199, 88] width 45 height 15
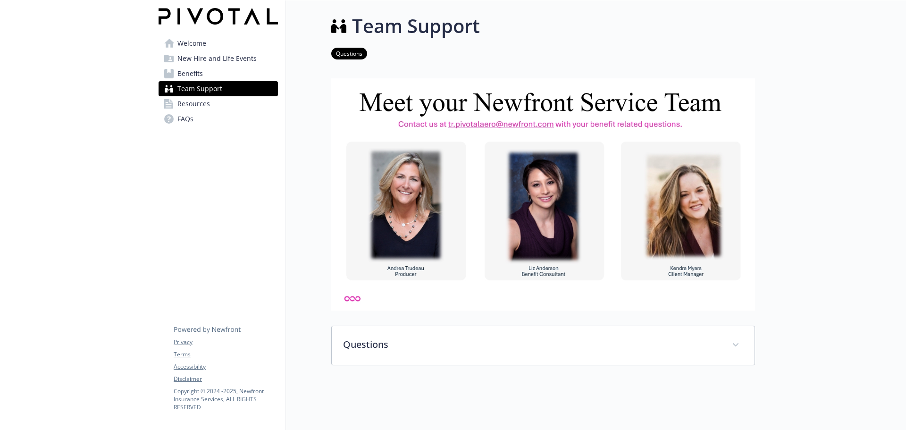
click at [212, 108] on link "Resources" at bounding box center [218, 103] width 119 height 15
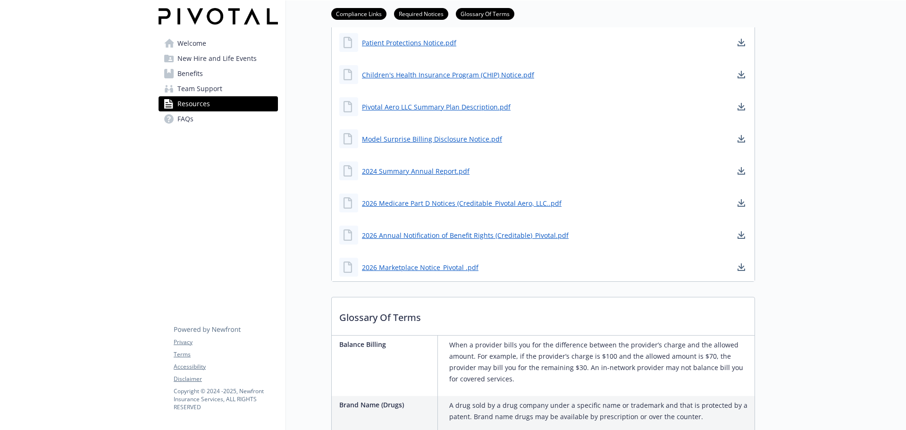
scroll to position [425, 0]
click at [427, 102] on link "Pivotal Aero LLC Summary Plan Description.pdf" at bounding box center [437, 106] width 151 height 12
click at [211, 87] on span "Team Support" at bounding box center [199, 88] width 45 height 15
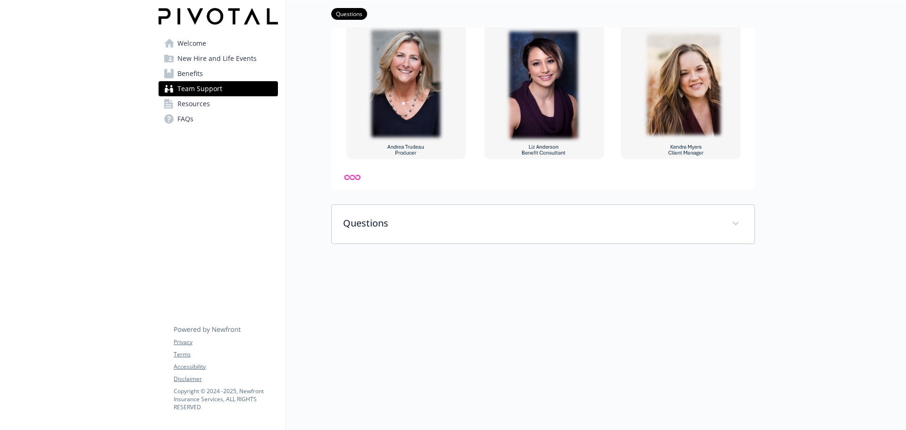
click at [214, 73] on link "Benefits" at bounding box center [218, 73] width 119 height 15
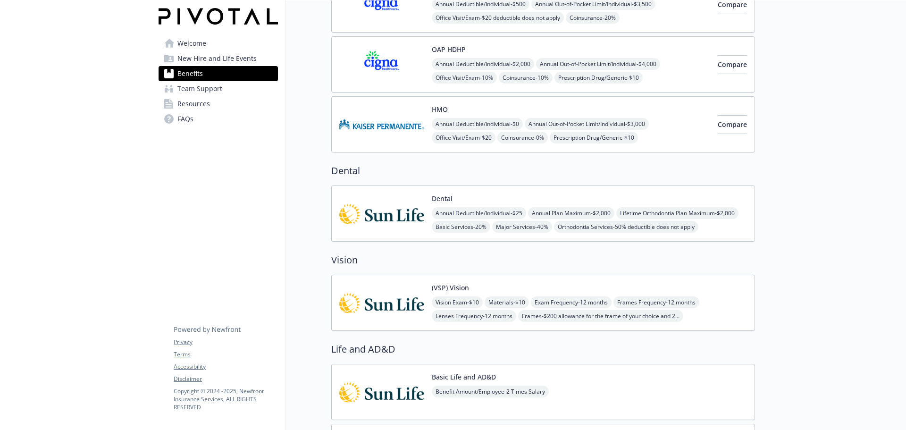
click at [456, 288] on button "(VSP) Vision" at bounding box center [450, 288] width 37 height 10
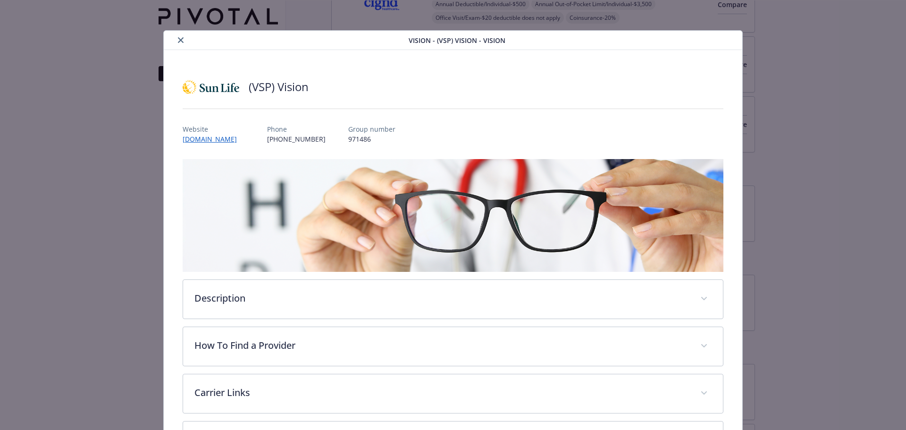
scroll to position [28, 0]
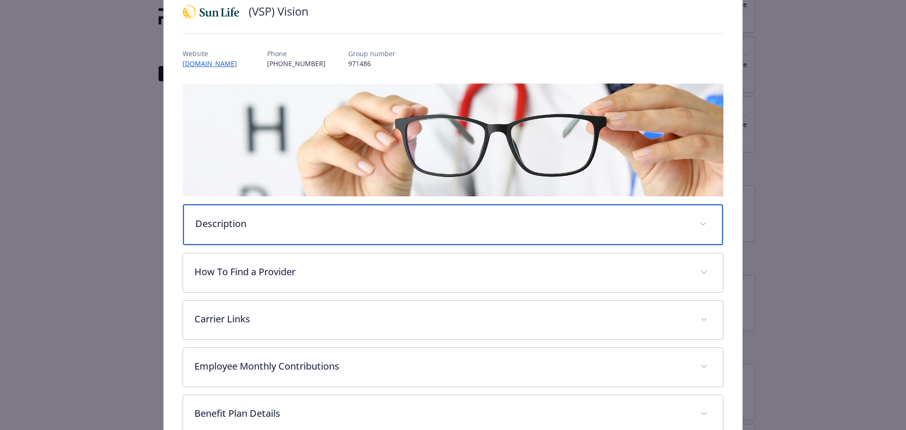
click at [258, 221] on p "Description" at bounding box center [441, 224] width 493 height 14
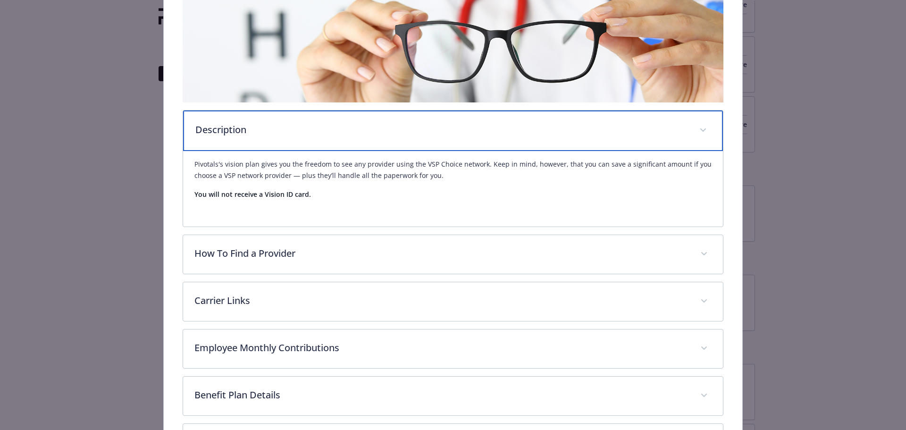
scroll to position [170, 0]
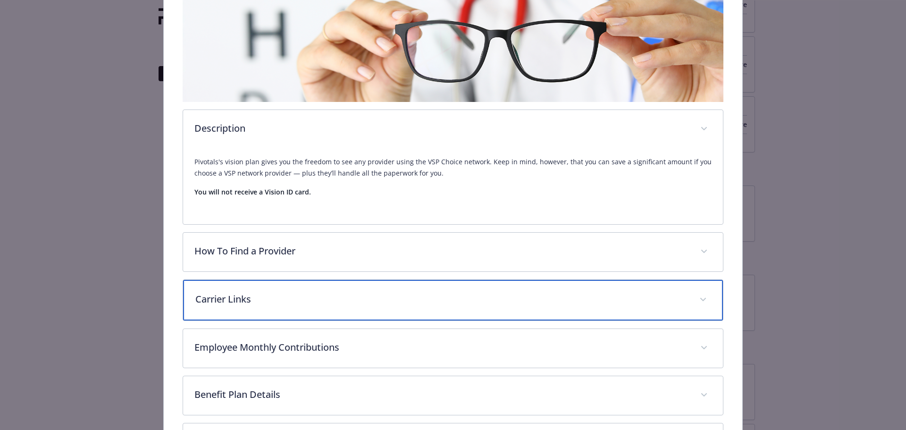
click at [265, 308] on div "Carrier Links" at bounding box center [453, 300] width 540 height 41
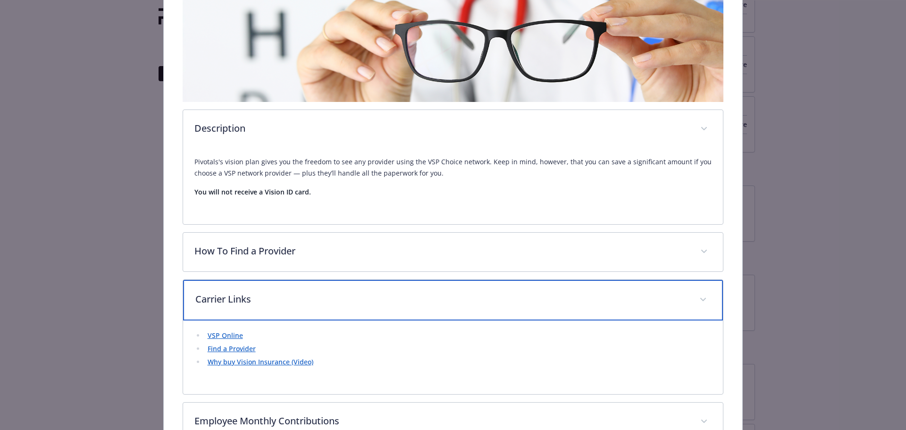
click at [265, 308] on div "Carrier Links" at bounding box center [453, 300] width 540 height 41
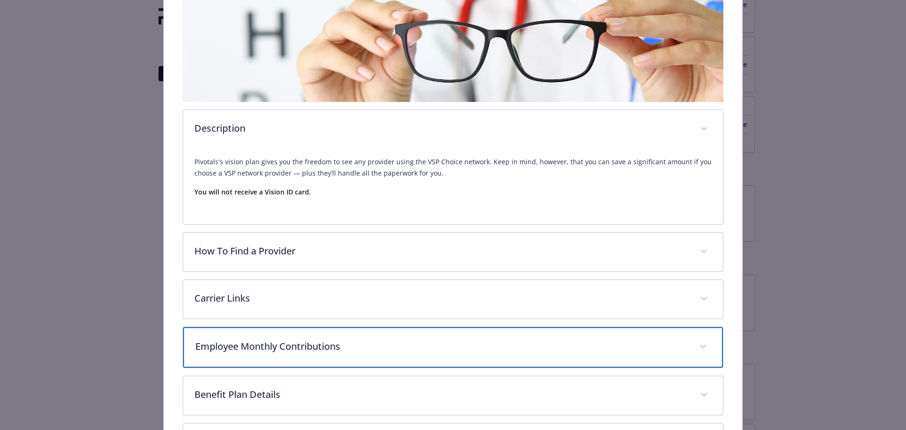
click at [272, 360] on div "Employee Monthly Contributions" at bounding box center [453, 347] width 540 height 41
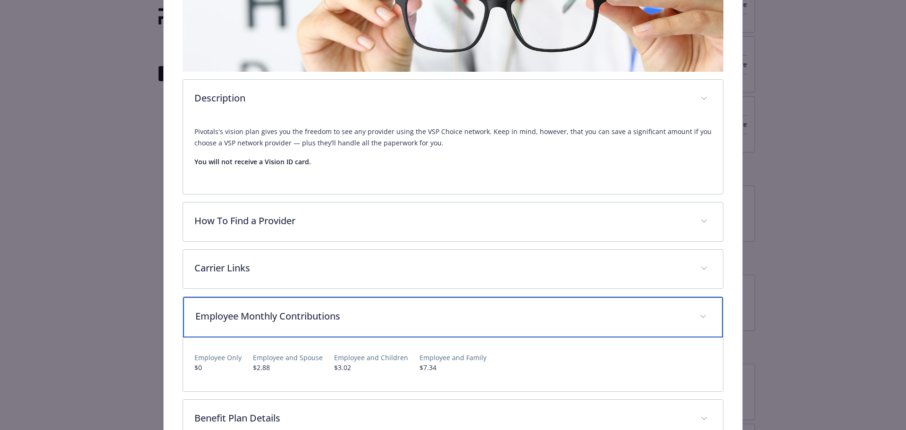
scroll to position [217, 0]
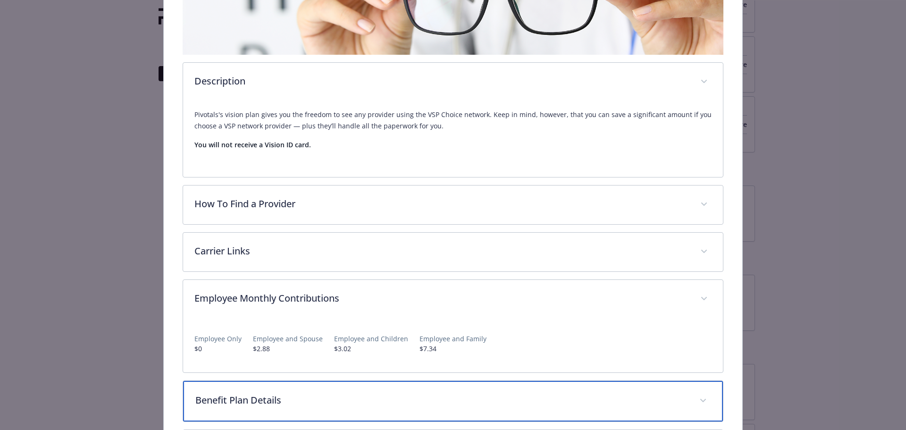
click at [276, 395] on p "Benefit Plan Details" at bounding box center [441, 400] width 493 height 14
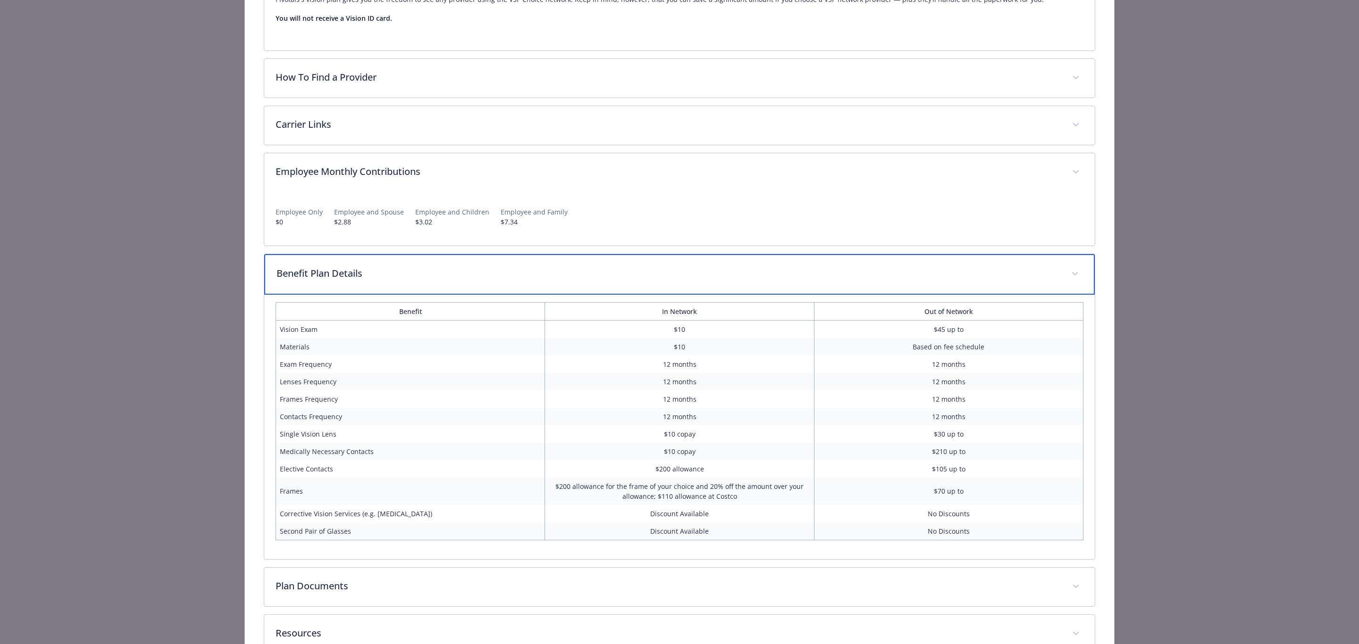
scroll to position [458, 0]
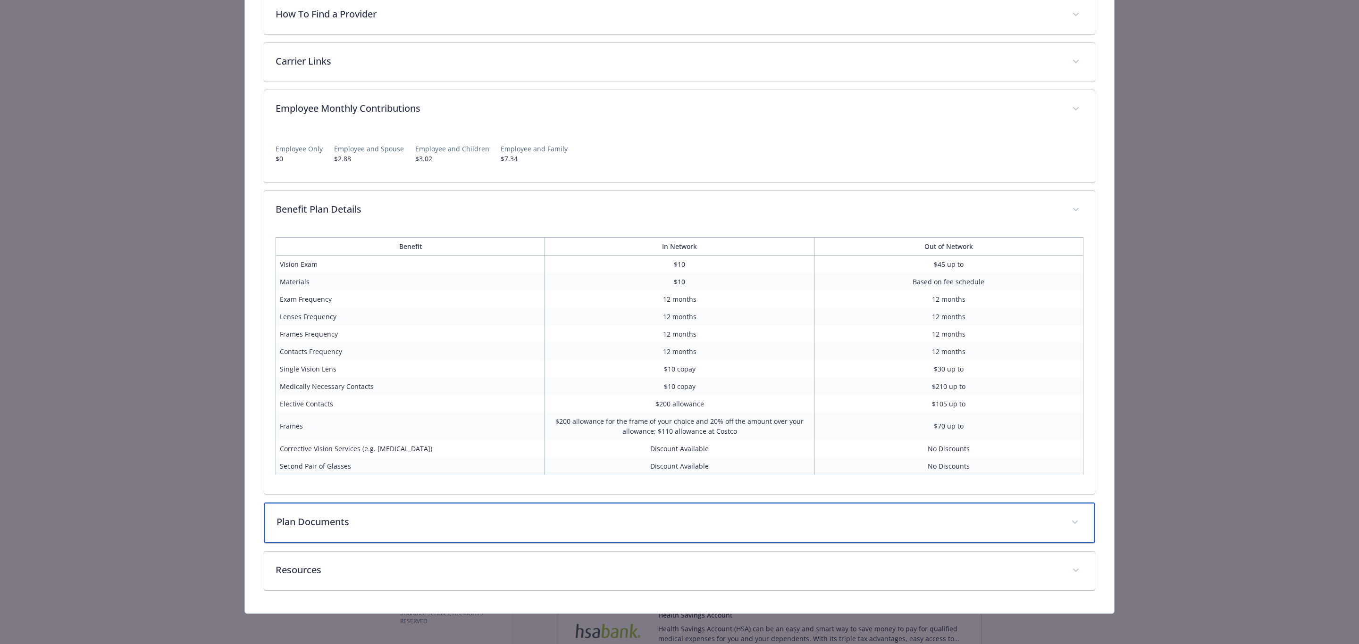
click at [293, 429] on div "Plan Documents" at bounding box center [679, 523] width 830 height 41
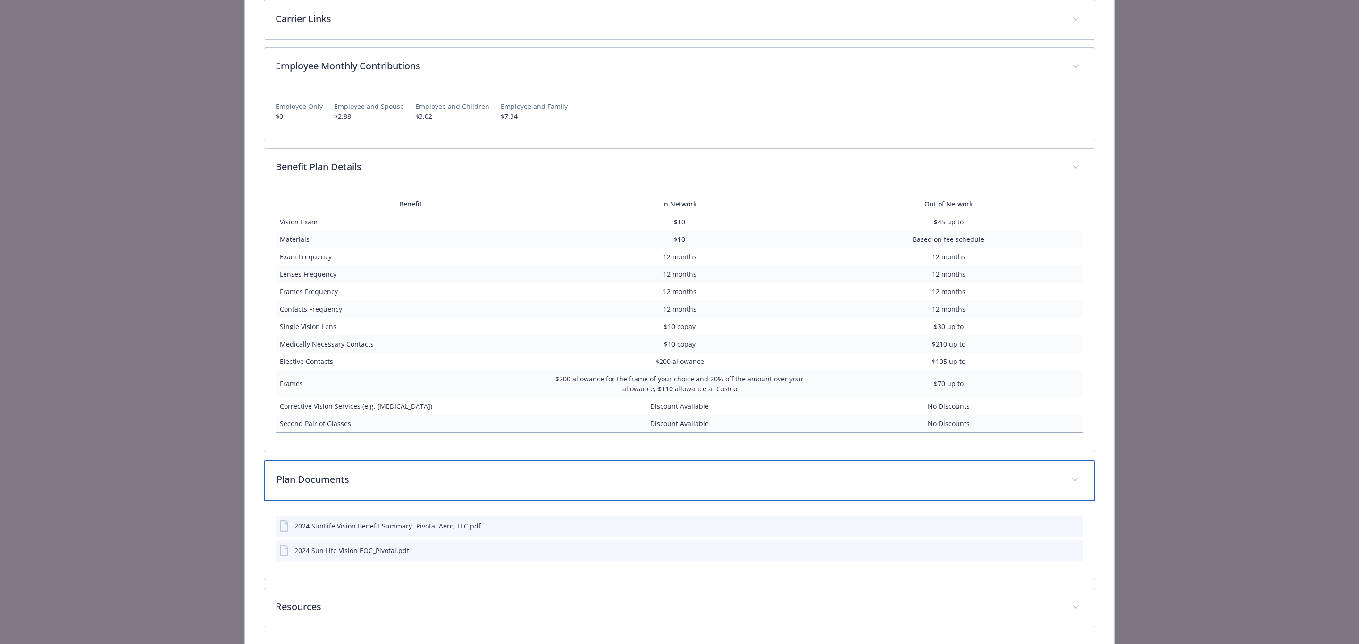
scroll to position [537, 0]
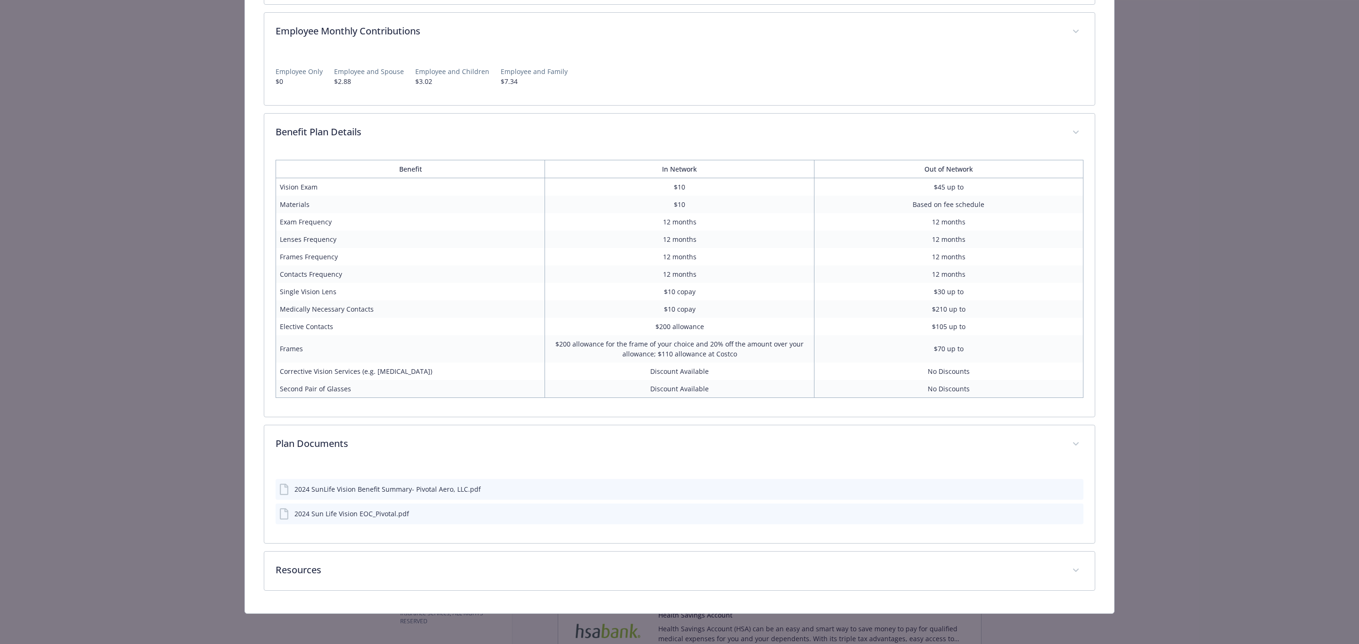
click at [323, 429] on div "2024 Sun Life Vision EOC_Pivotal.pdf" at bounding box center [351, 514] width 115 height 10
click at [905, 429] on icon "preview file" at bounding box center [1074, 514] width 8 height 7
click at [905, 429] on icon "download file" at bounding box center [1059, 489] width 8 height 8
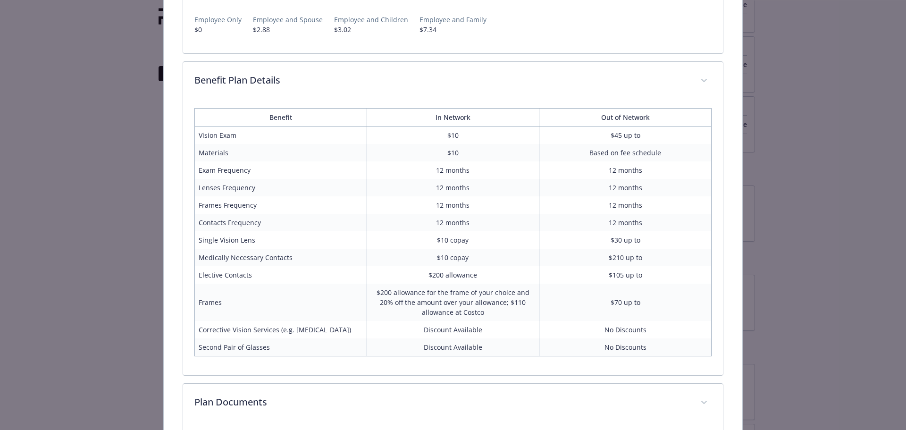
scroll to position [536, 0]
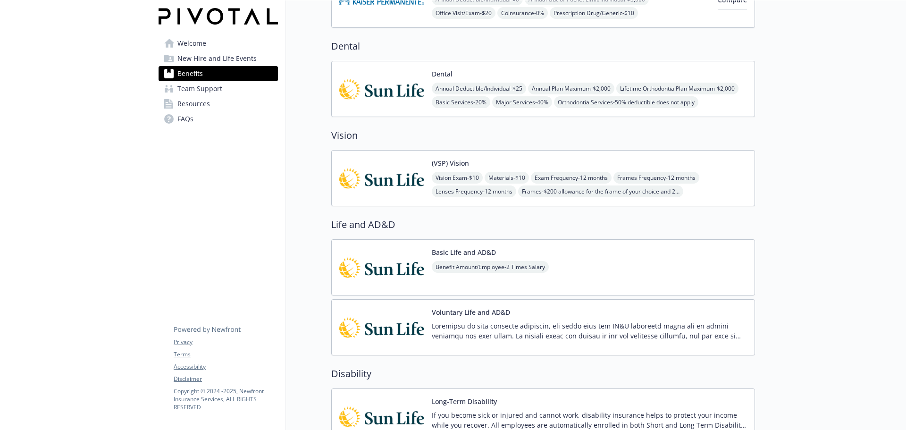
scroll to position [270, 0]
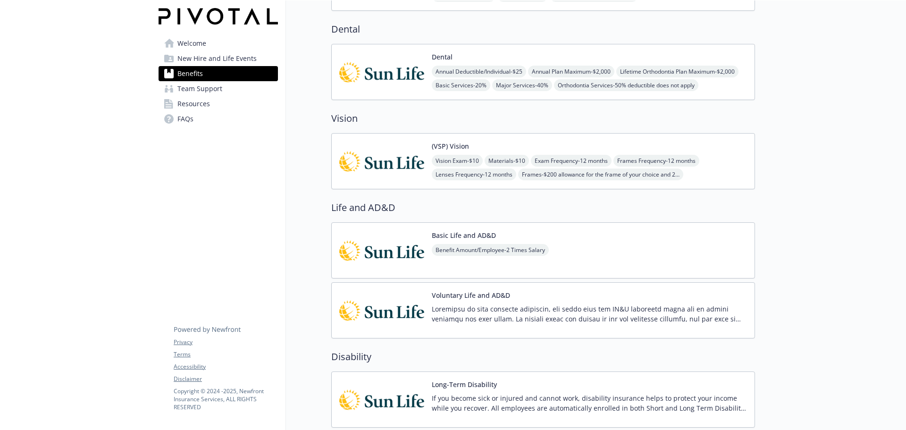
click at [597, 247] on div "Basic Life and AD&D Benefit Amount/Employee - 2 Times Salary" at bounding box center [543, 250] width 424 height 56
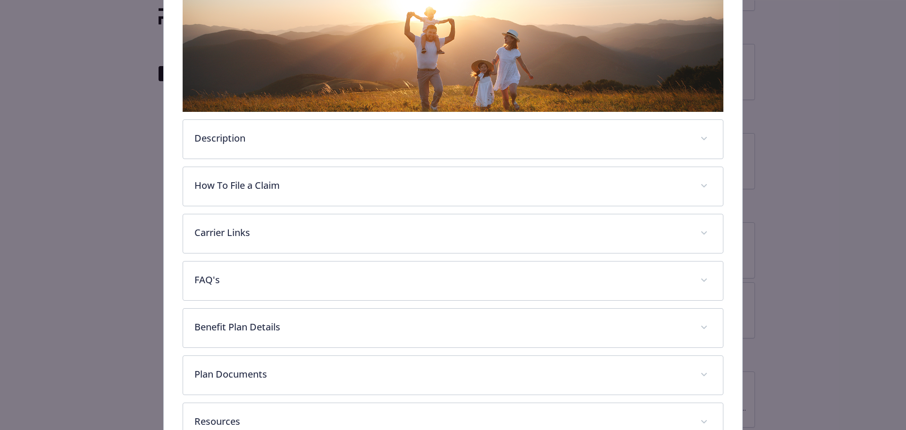
scroll to position [217, 0]
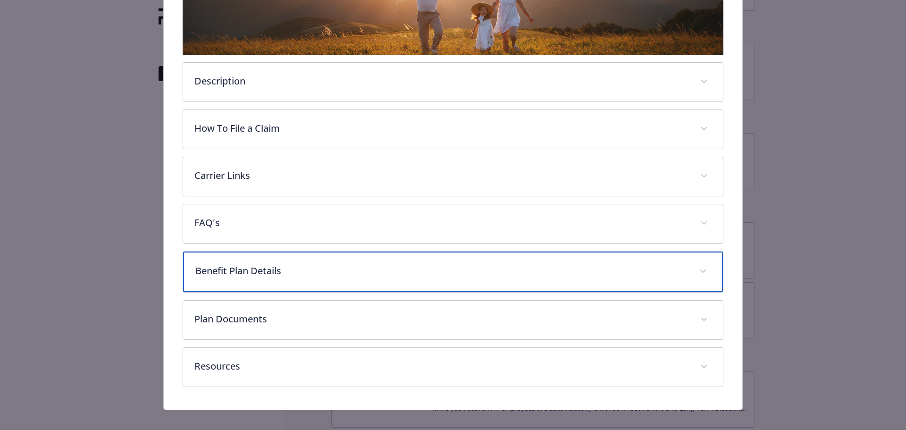
click at [233, 274] on p "Benefit Plan Details" at bounding box center [441, 271] width 493 height 14
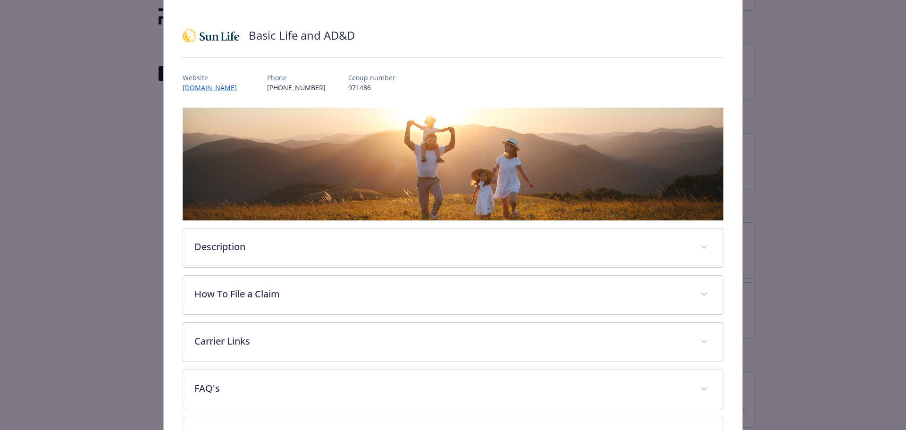
scroll to position [67, 0]
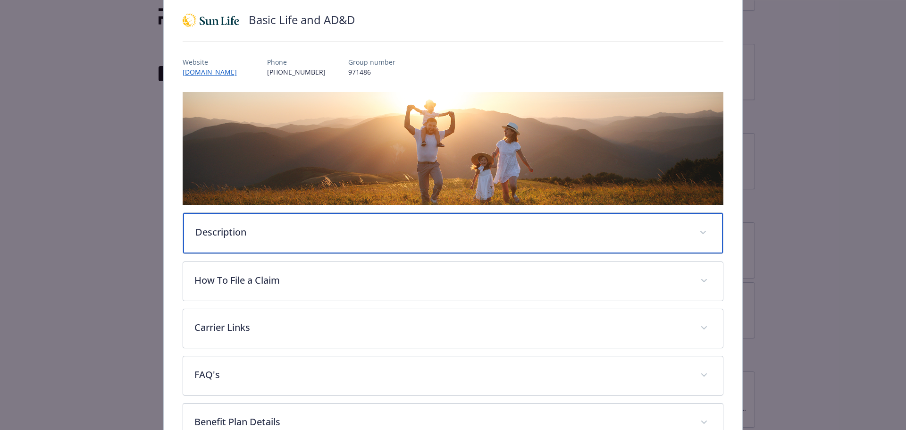
click at [252, 246] on div "Description" at bounding box center [453, 233] width 540 height 41
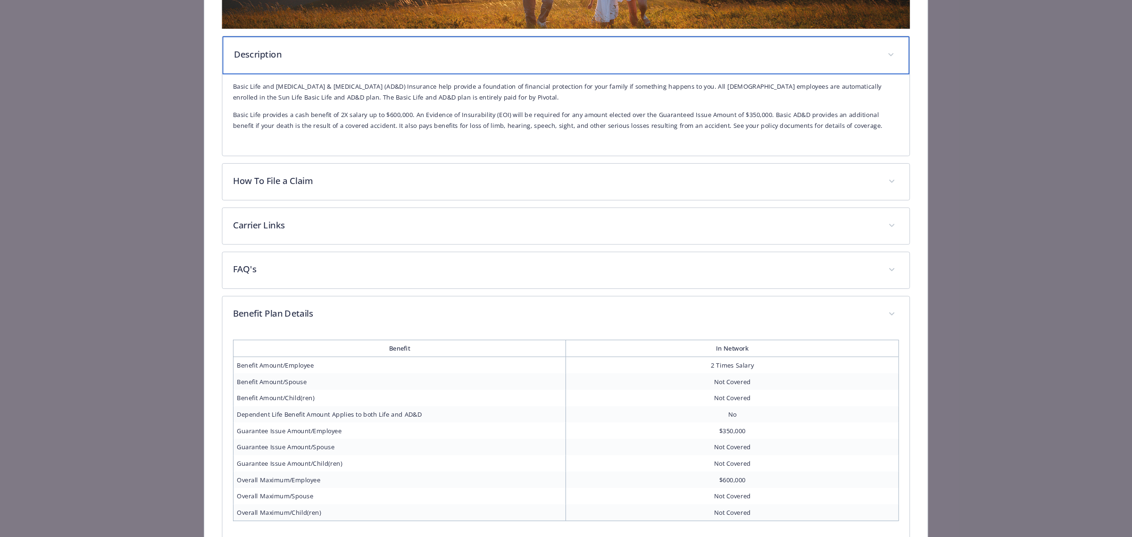
scroll to position [311, 0]
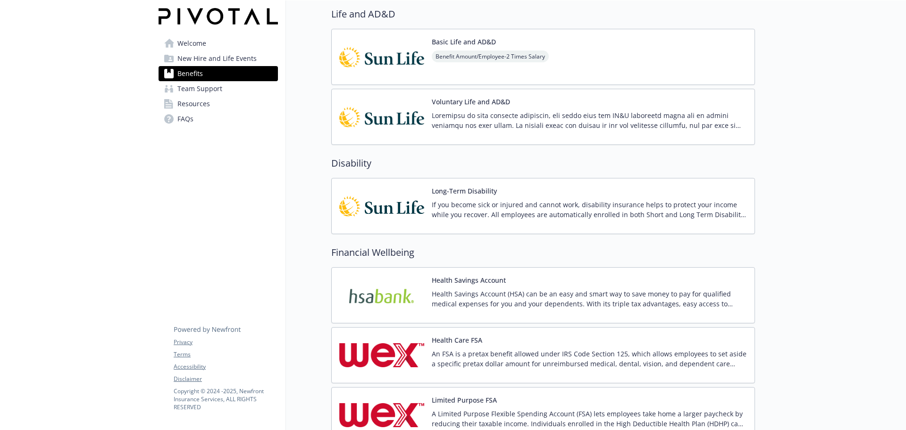
scroll to position [456, 0]
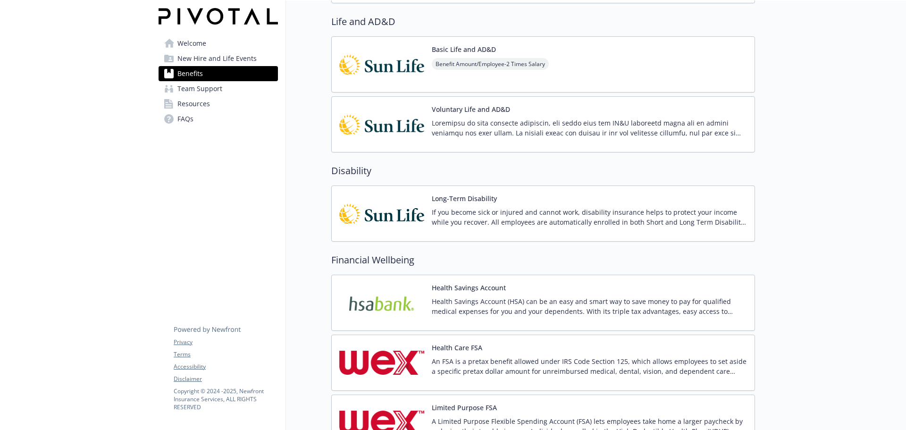
click at [502, 211] on p "If you become sick or injured and cannot work, disability insurance helps to pr…" at bounding box center [589, 217] width 315 height 20
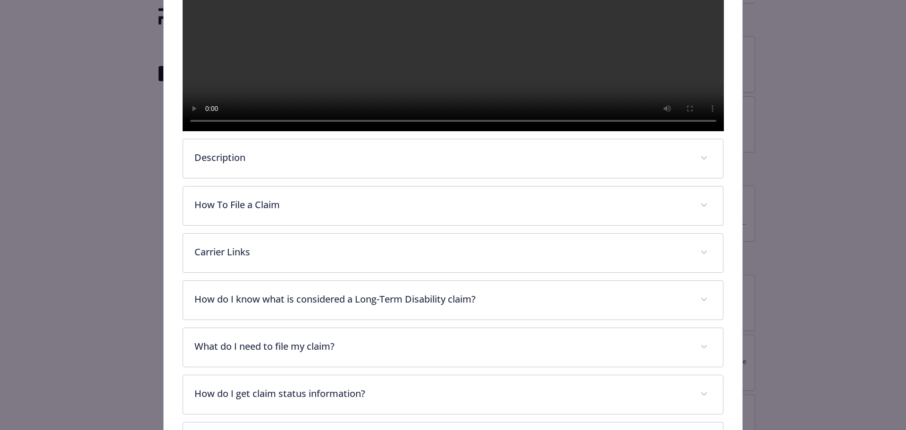
scroll to position [406, 0]
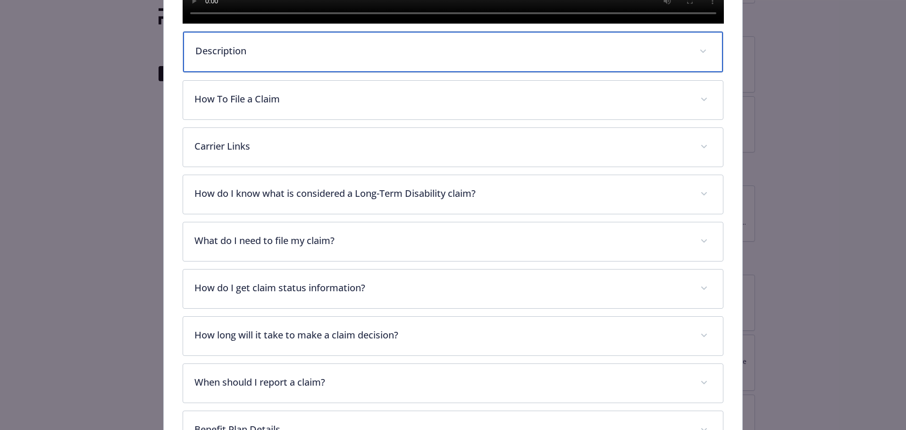
click at [257, 58] on p "Description" at bounding box center [441, 51] width 493 height 14
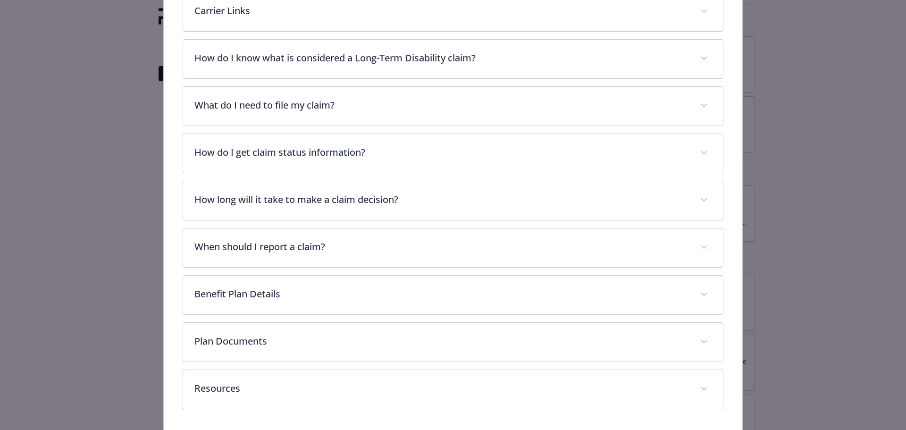
scroll to position [689, 0]
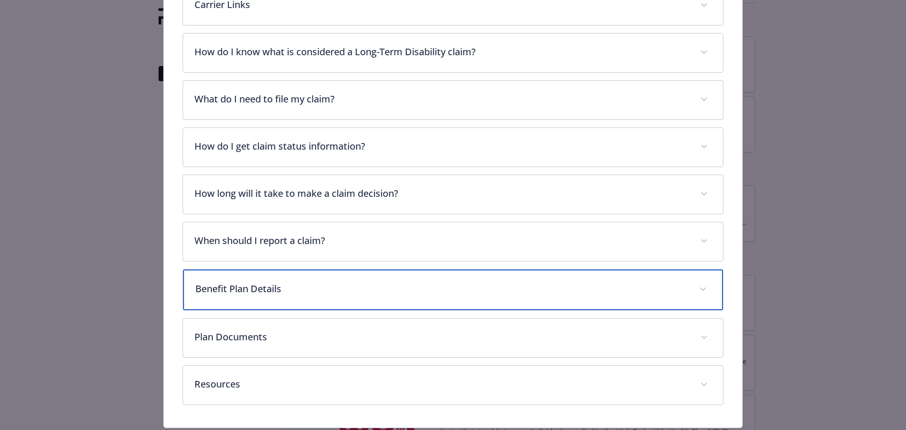
click at [250, 296] on p "Benefit Plan Details" at bounding box center [441, 289] width 493 height 14
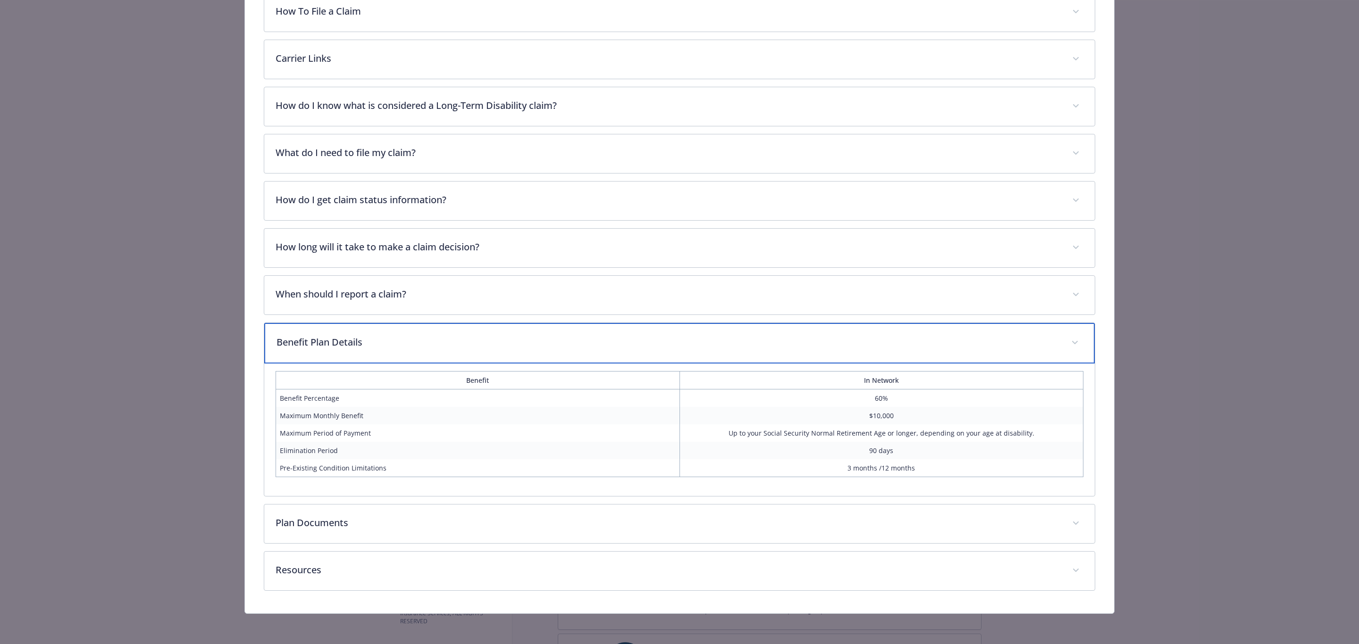
scroll to position [811, 0]
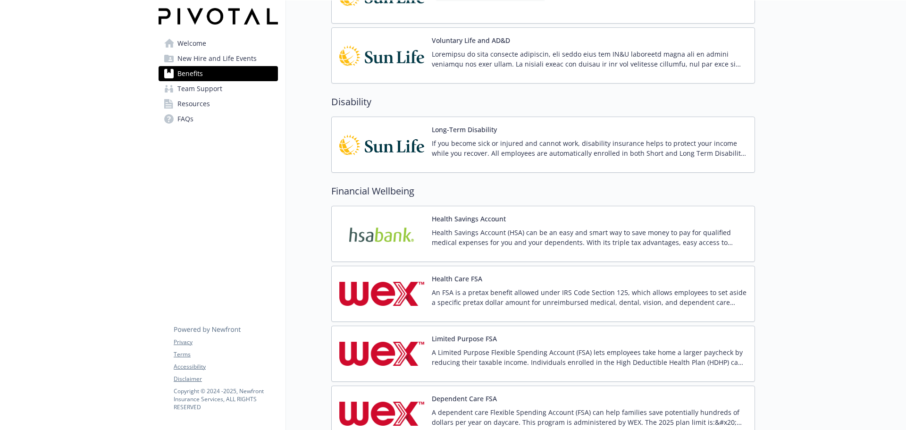
scroll to position [527, 0]
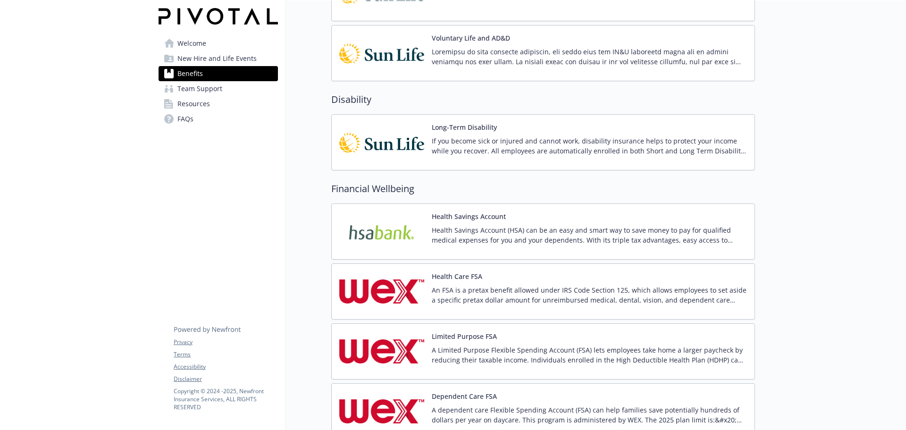
click at [501, 230] on p "Health Savings Account (HSA) can be an easy and smart way to save money to pay …" at bounding box center [589, 235] width 315 height 20
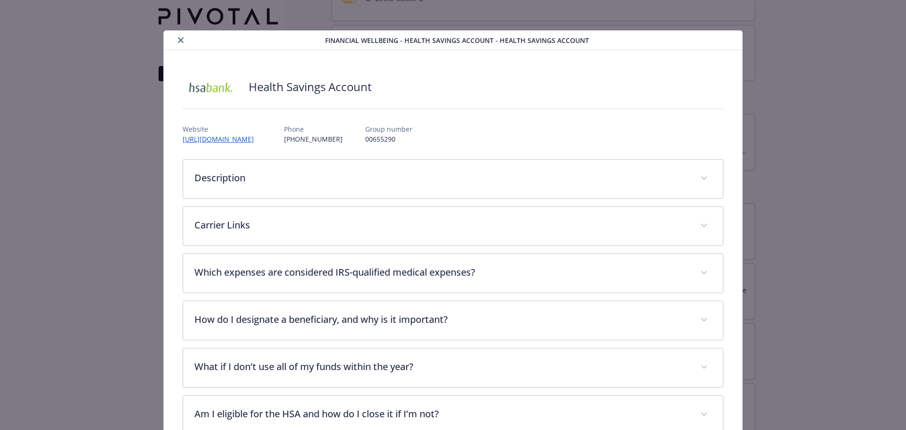
scroll to position [28, 0]
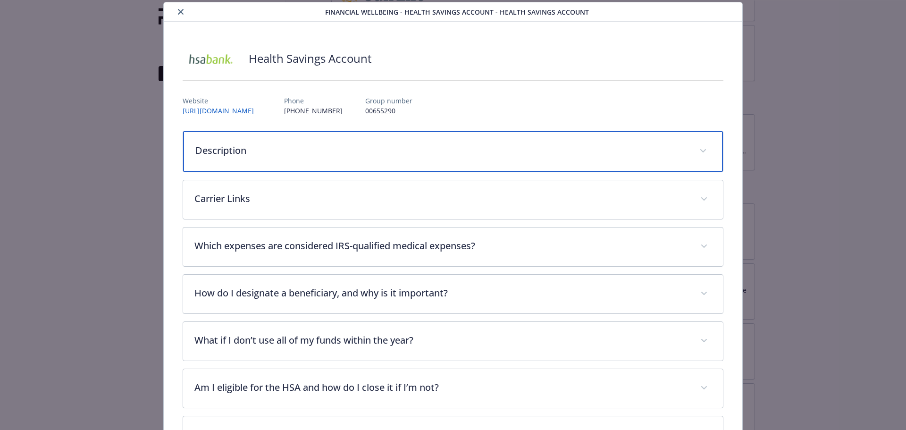
click at [233, 162] on div "Description" at bounding box center [453, 151] width 540 height 41
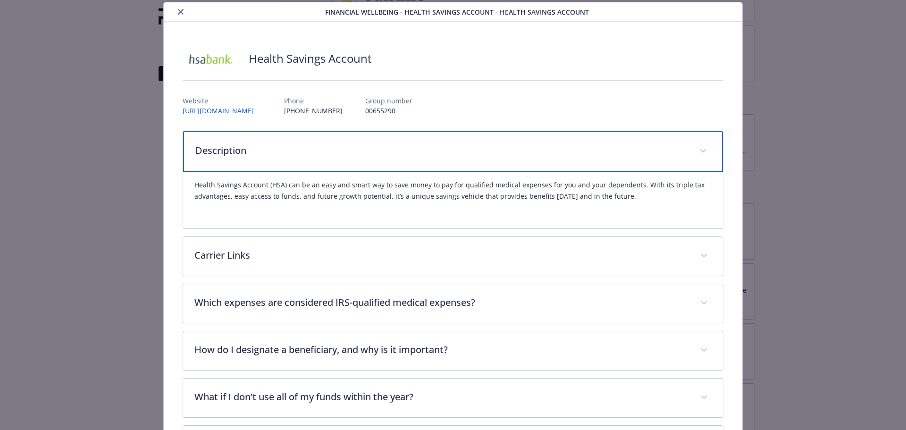
click at [233, 162] on div "Description" at bounding box center [453, 151] width 540 height 41
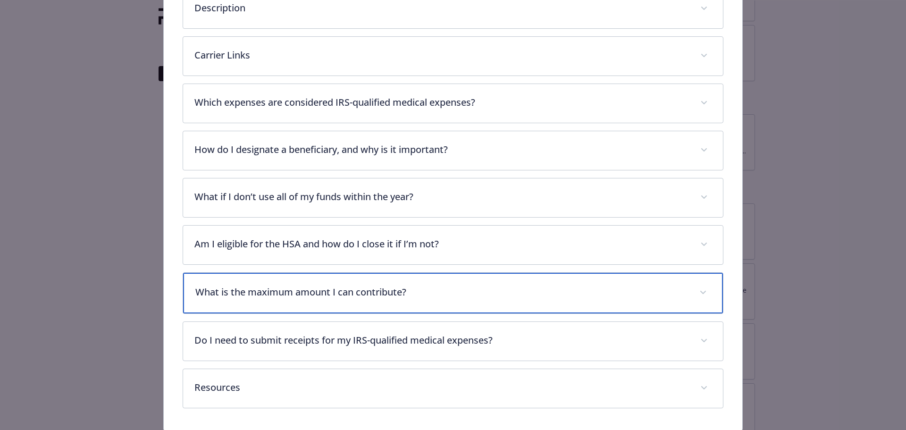
click at [408, 305] on div "What is the maximum amount I can contribute?" at bounding box center [453, 293] width 540 height 41
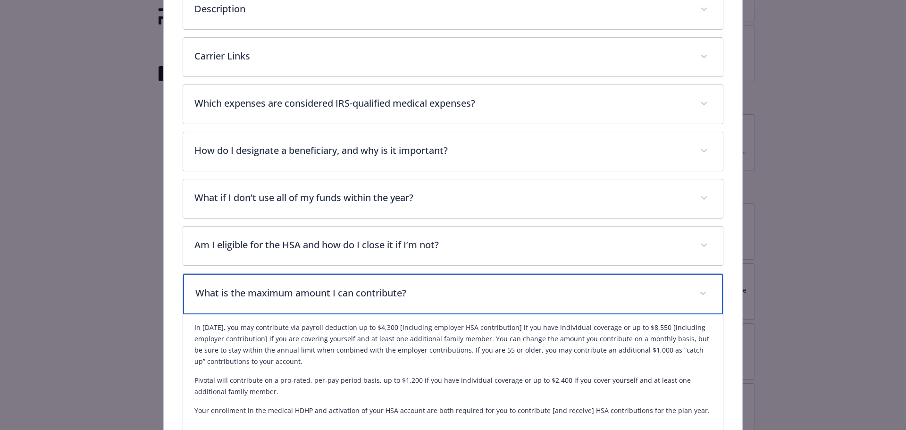
click at [400, 298] on p "What is the maximum amount I can contribute?" at bounding box center [441, 293] width 493 height 14
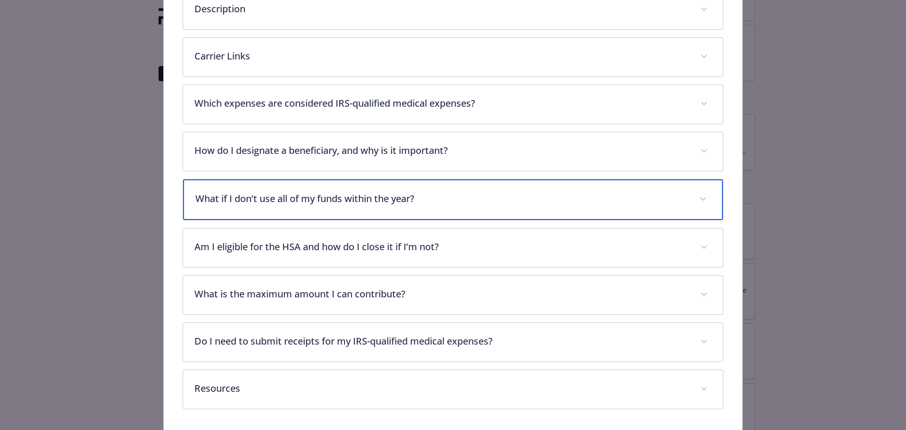
click at [358, 209] on div "What if I don’t use all of my funds within the year?" at bounding box center [453, 199] width 540 height 41
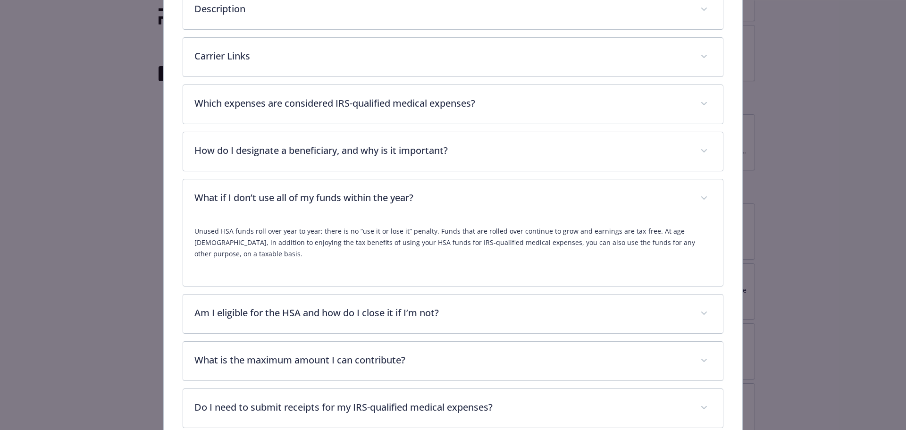
click at [100, 183] on div "Financial Wellbeing - Health Savings Account - Health Savings Account Health Sa…" at bounding box center [453, 179] width 725 height 637
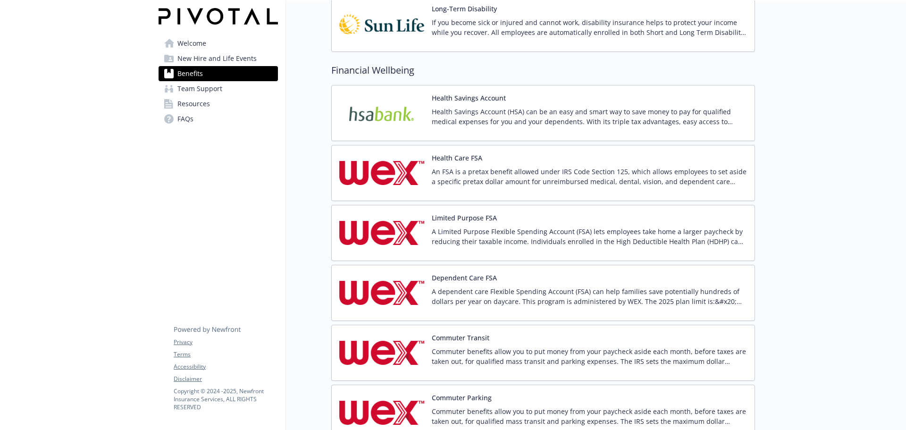
scroll to position [669, 0]
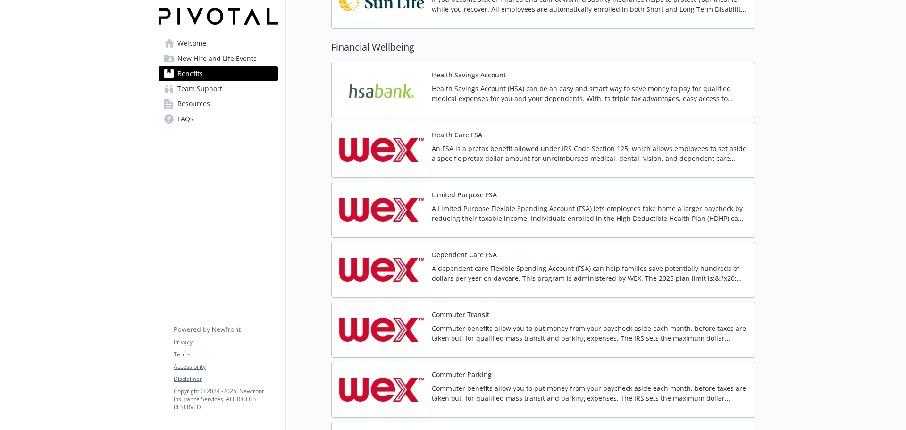
click at [471, 313] on button "Commuter Transit" at bounding box center [461, 315] width 58 height 10
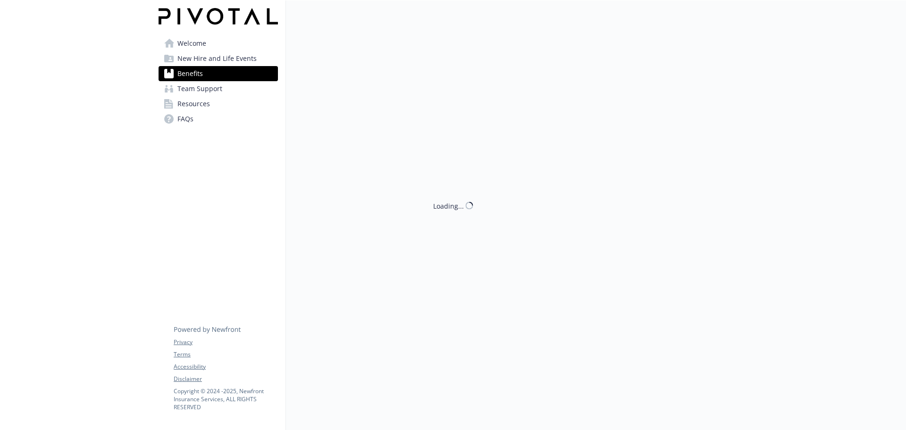
scroll to position [669, 0]
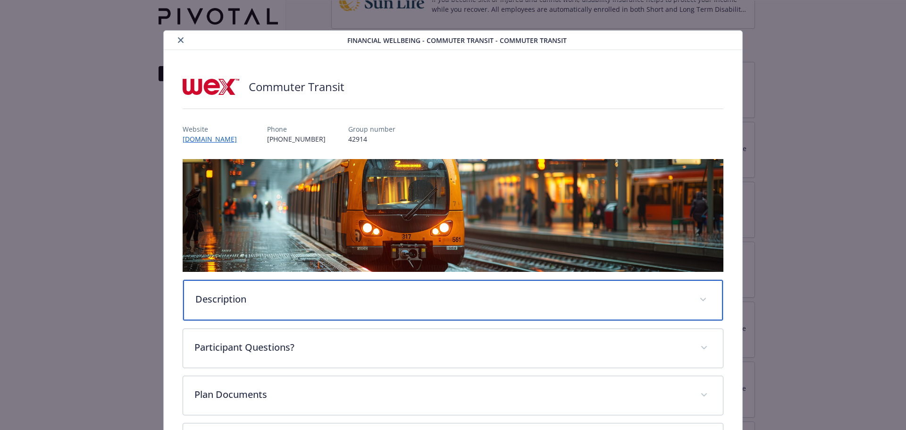
click at [293, 298] on p "Description" at bounding box center [441, 299] width 493 height 14
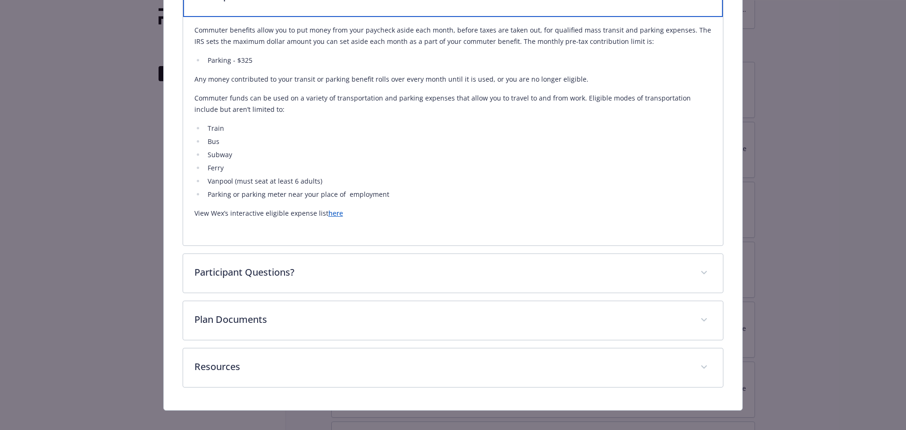
scroll to position [313, 0]
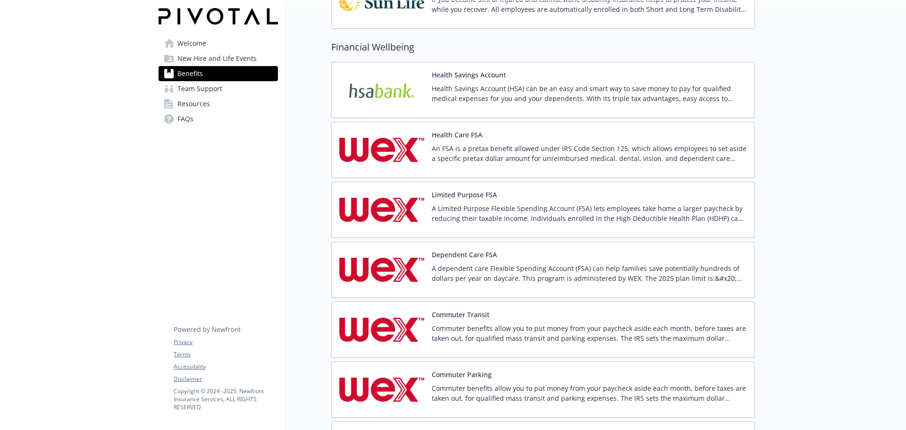
click at [209, 123] on link "FAQs" at bounding box center [218, 118] width 119 height 15
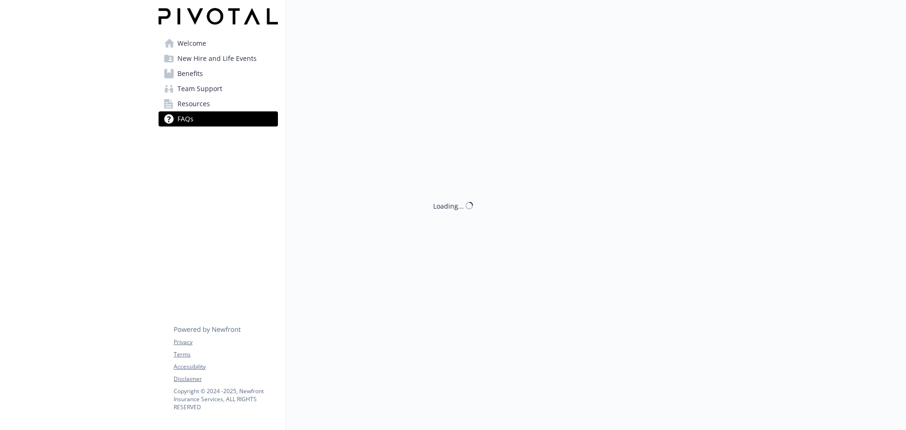
scroll to position [669, 0]
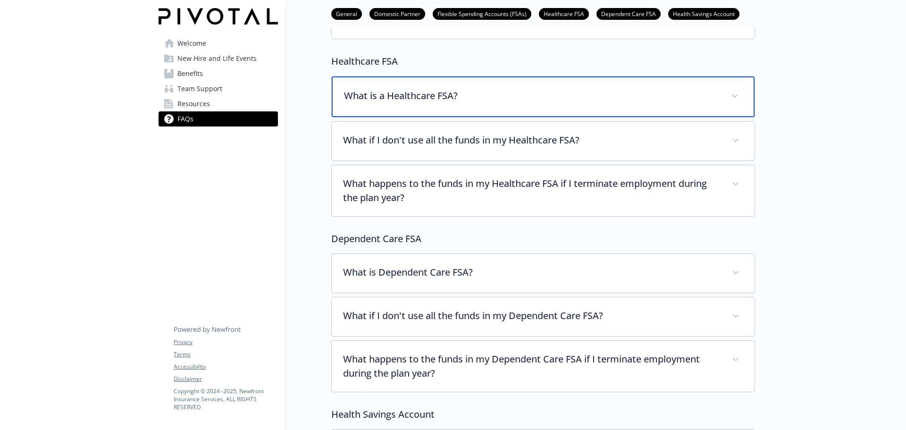
click at [396, 97] on p "What is a Healthcare FSA?" at bounding box center [532, 96] width 376 height 14
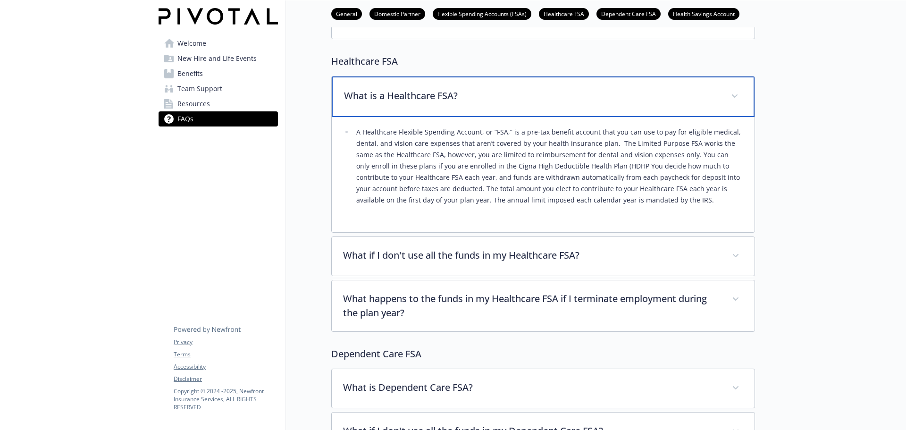
click at [396, 97] on p "What is a Healthcare FSA?" at bounding box center [532, 96] width 376 height 14
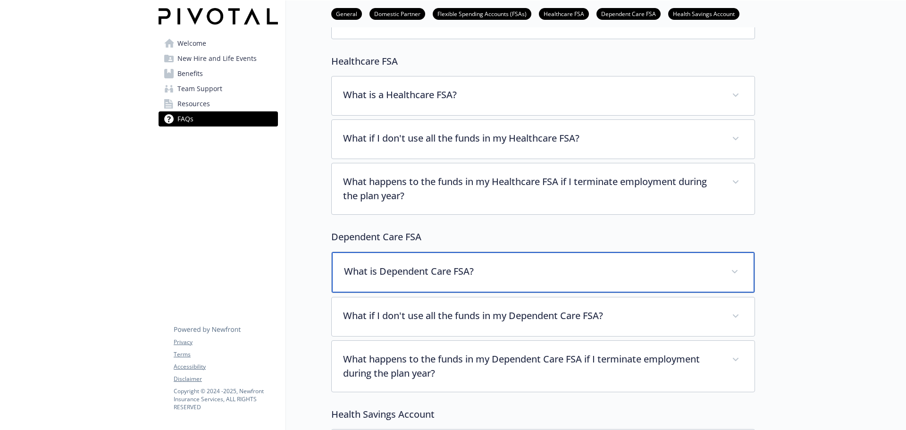
click at [491, 269] on p "What is Dependent Care FSA?" at bounding box center [532, 271] width 376 height 14
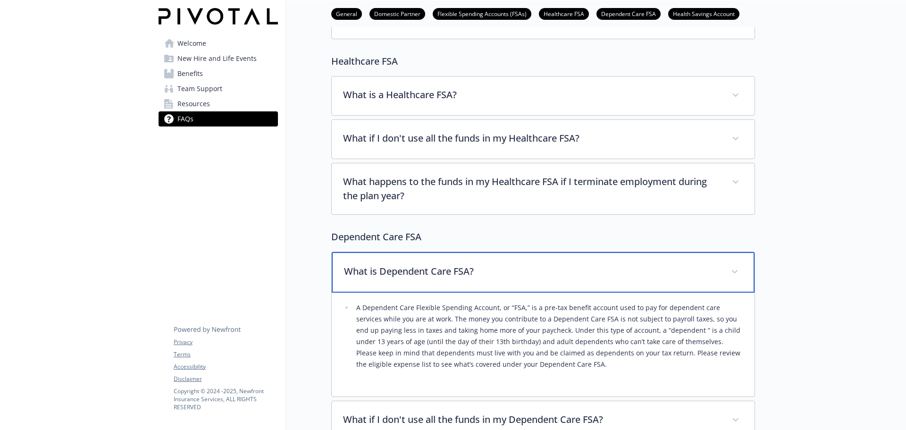
click at [491, 269] on p "What is Dependent Care FSA?" at bounding box center [532, 271] width 376 height 14
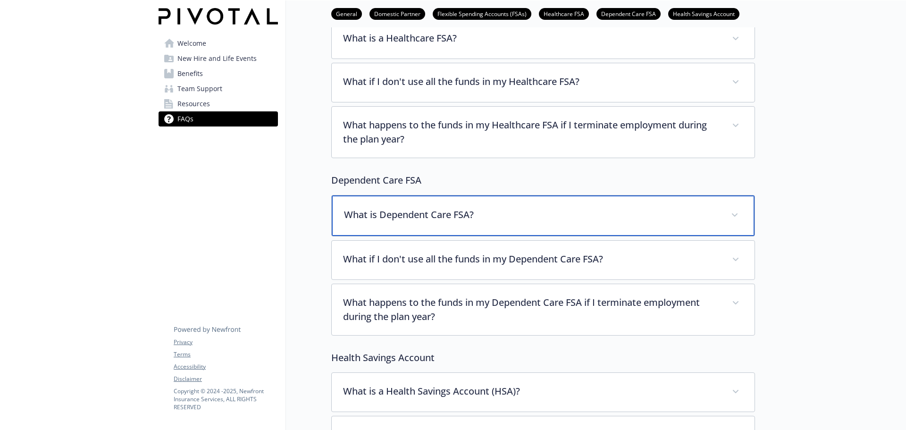
scroll to position [0, 0]
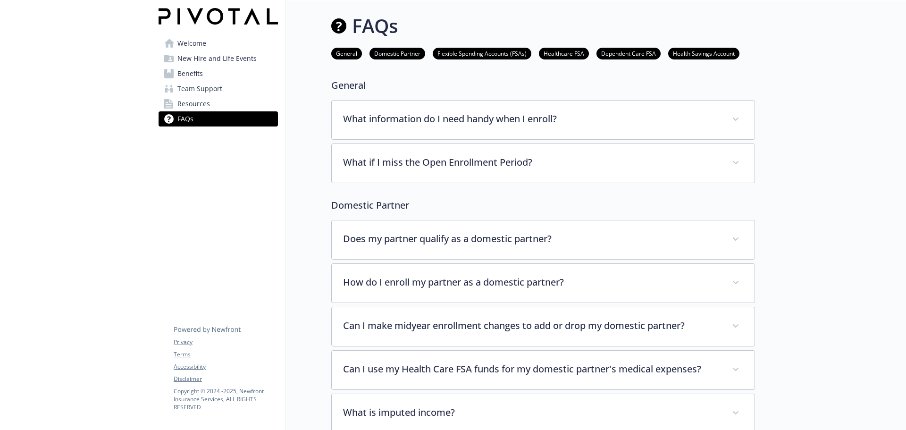
click at [204, 104] on span "Resources" at bounding box center [193, 103] width 33 height 15
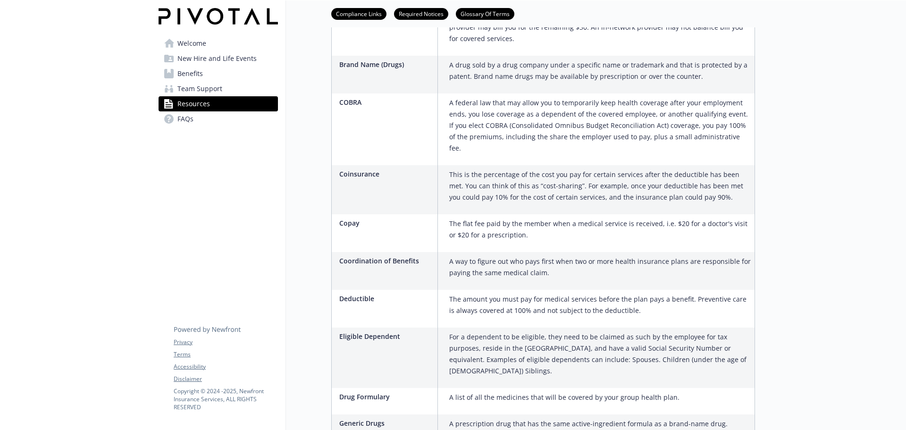
scroll to position [944, 0]
